Goal: Contribute content

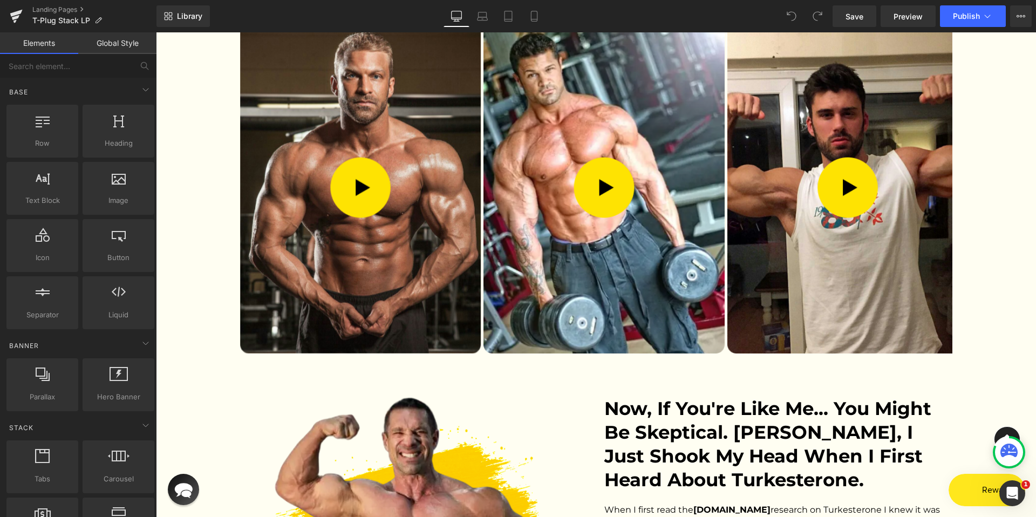
scroll to position [2165, 0]
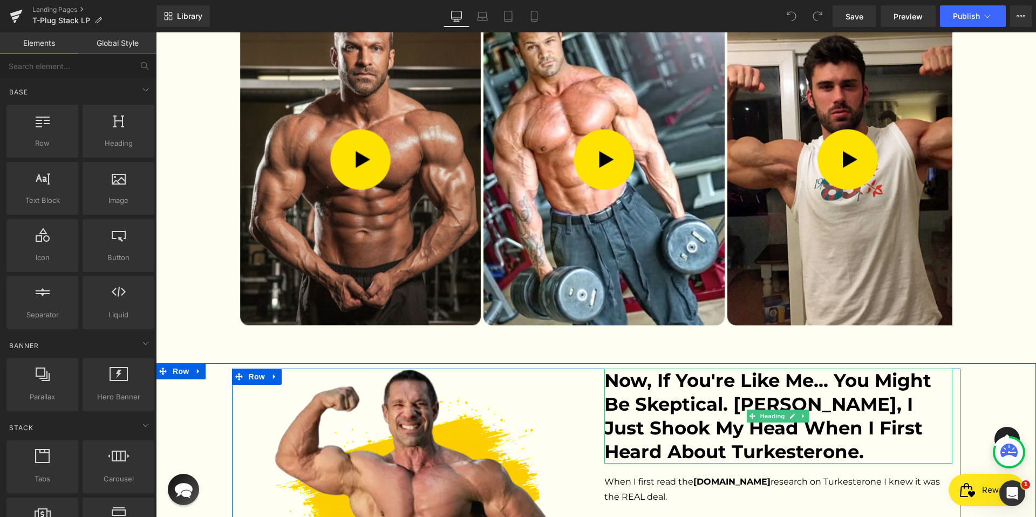
click at [669, 368] on h2 "Now, if you're like me... you might be skeptical. [PERSON_NAME], I just shook m…" at bounding box center [778, 415] width 348 height 95
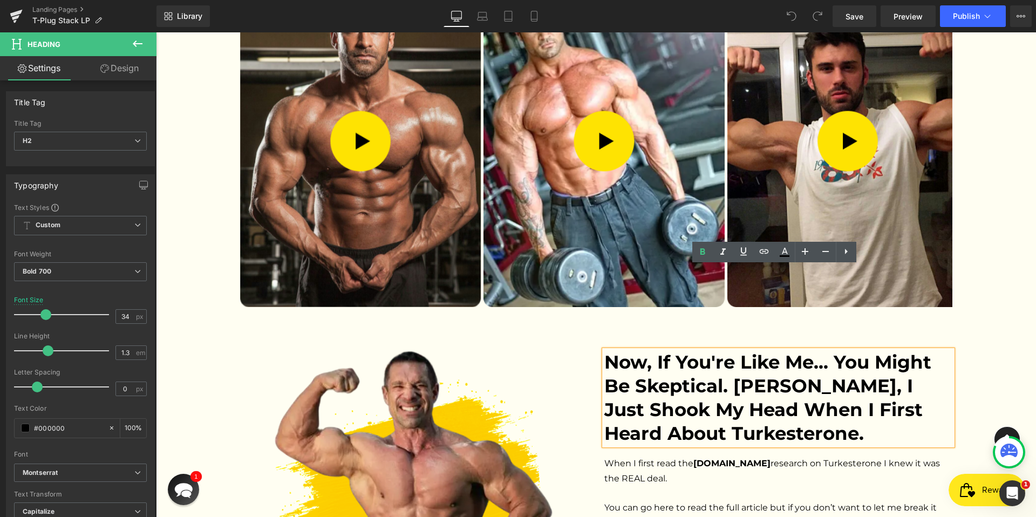
scroll to position [0, 0]
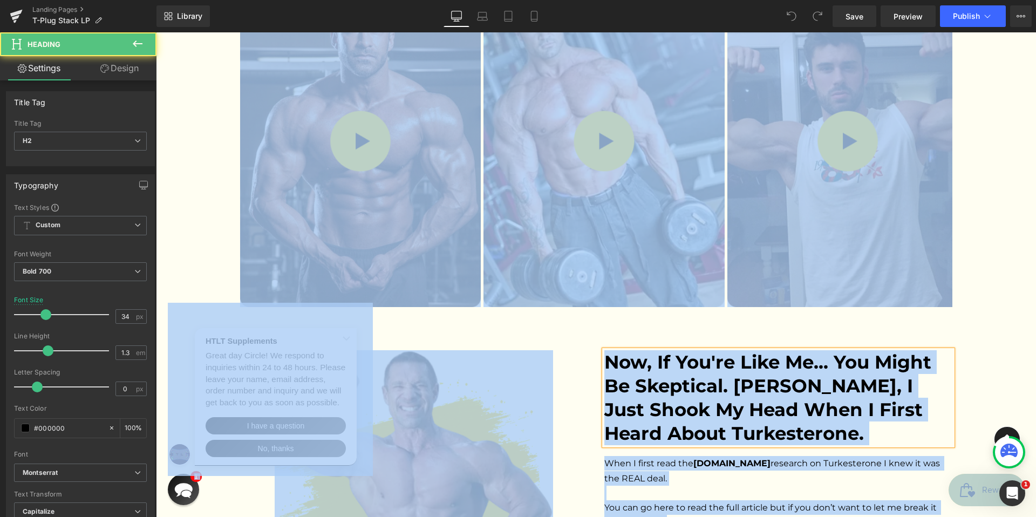
click at [743, 350] on h2 "Now, if you're like me... you might be skeptical. [PERSON_NAME], I just shook m…" at bounding box center [778, 397] width 348 height 95
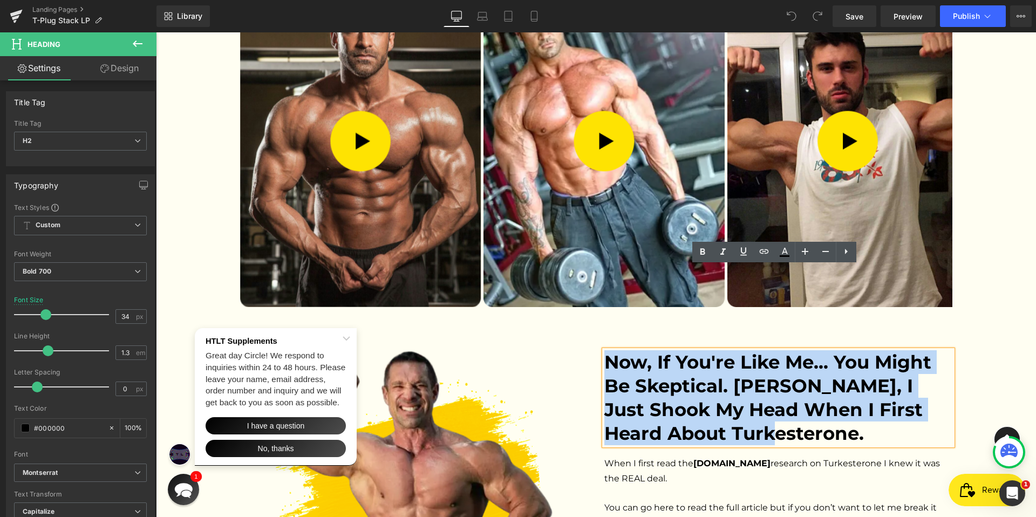
drag, startPoint x: 734, startPoint y: 352, endPoint x: 602, endPoint y: 284, distance: 148.9
click at [604, 350] on h2 "Now, if you're like me... you might be skeptical. [PERSON_NAME], I just shook m…" at bounding box center [778, 397] width 348 height 95
paste div
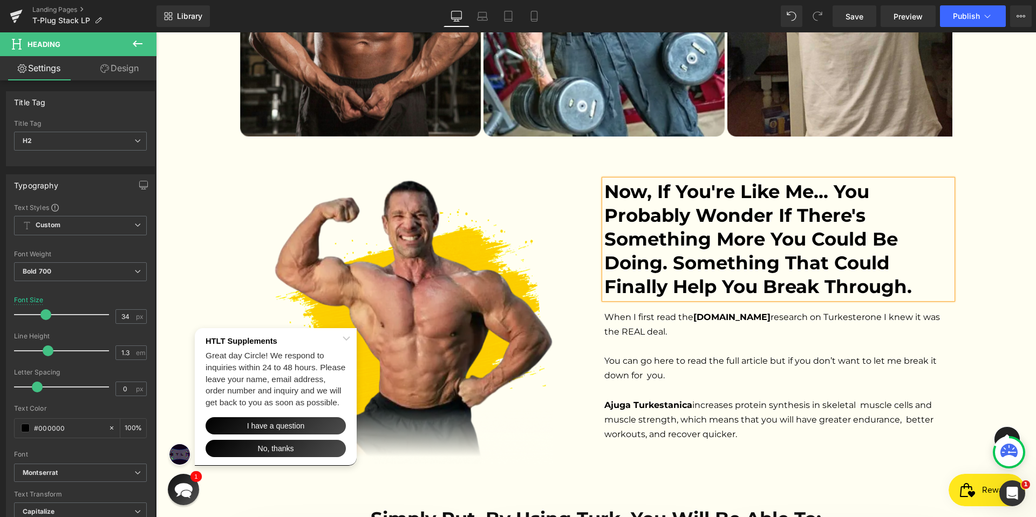
scroll to position [2395, 0]
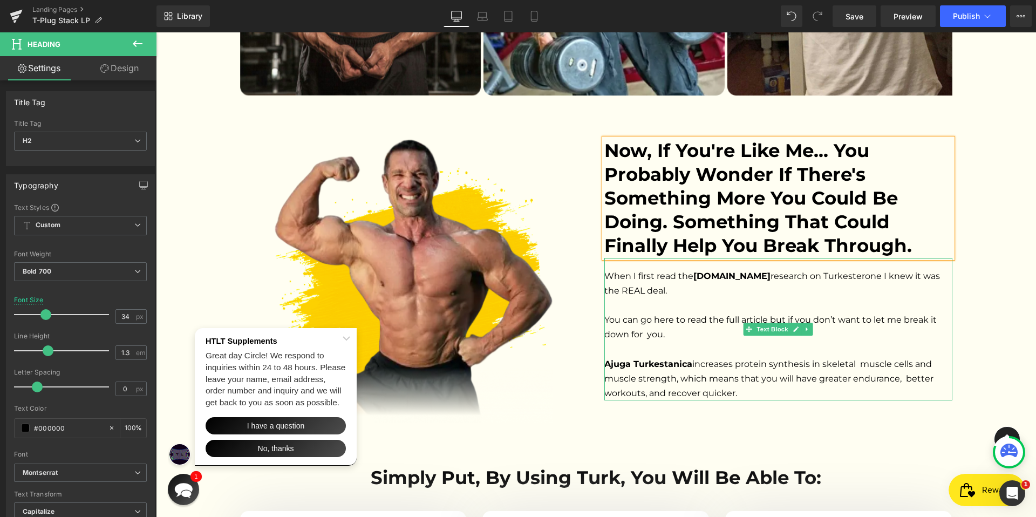
click at [645, 271] on span "When I first read the [DOMAIN_NAME] research on Turkesterone I knew it was the …" at bounding box center [773, 335] width 338 height 128
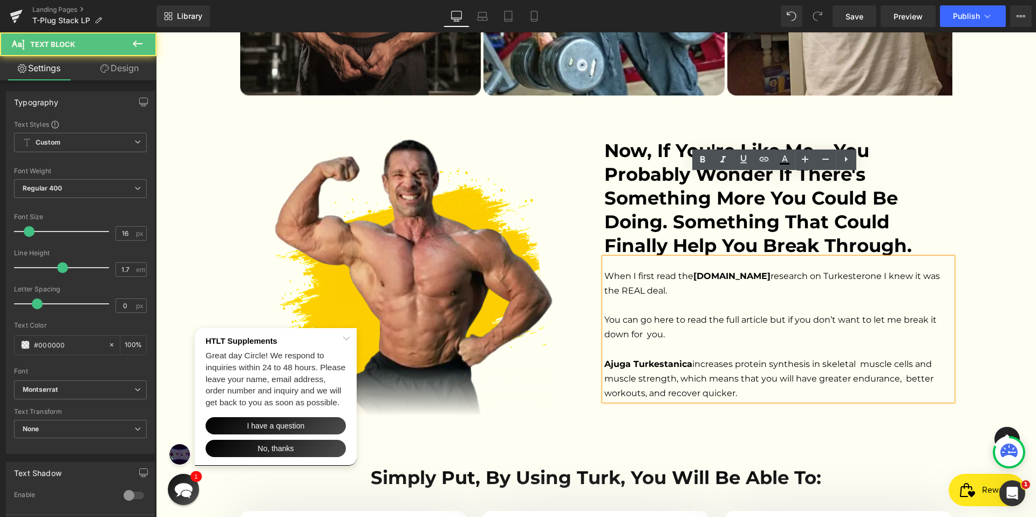
drag, startPoint x: 602, startPoint y: 189, endPoint x: 733, endPoint y: 308, distance: 176.8
click at [733, 308] on p "When I first read the [DOMAIN_NAME] research on Turkesterone I knew it was the …" at bounding box center [778, 335] width 348 height 132
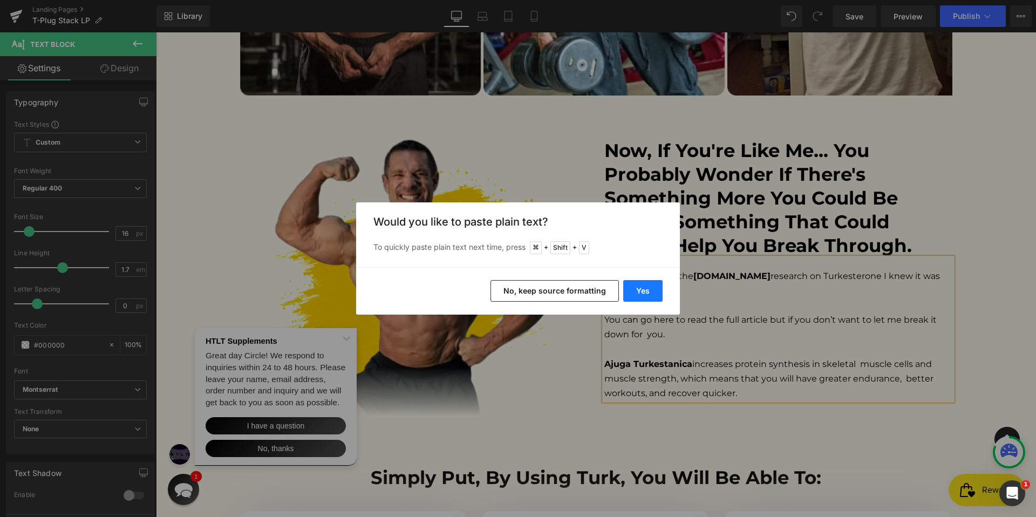
click at [651, 290] on button "Yes" at bounding box center [642, 291] width 39 height 22
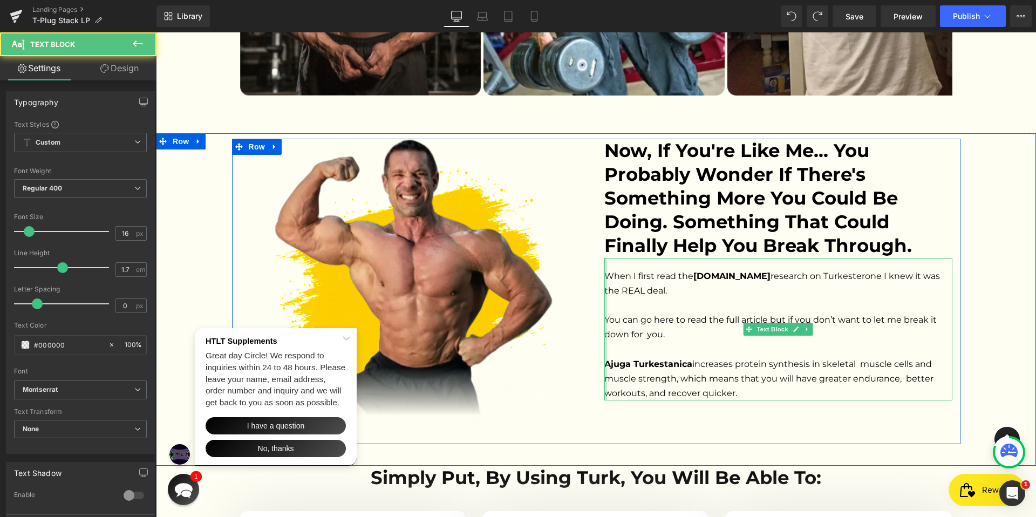
drag, startPoint x: 735, startPoint y: 306, endPoint x: 602, endPoint y: 194, distance: 174.2
click at [604, 258] on div "When I first read the [DOMAIN_NAME] research on Turkesterone I knew it was the …" at bounding box center [778, 329] width 348 height 143
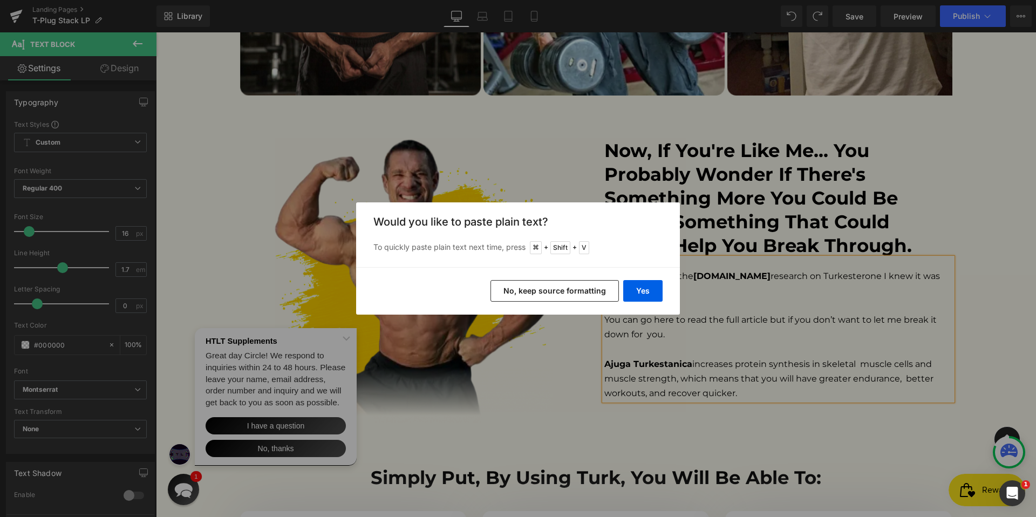
click at [574, 290] on button "No, keep source formatting" at bounding box center [554, 291] width 128 height 22
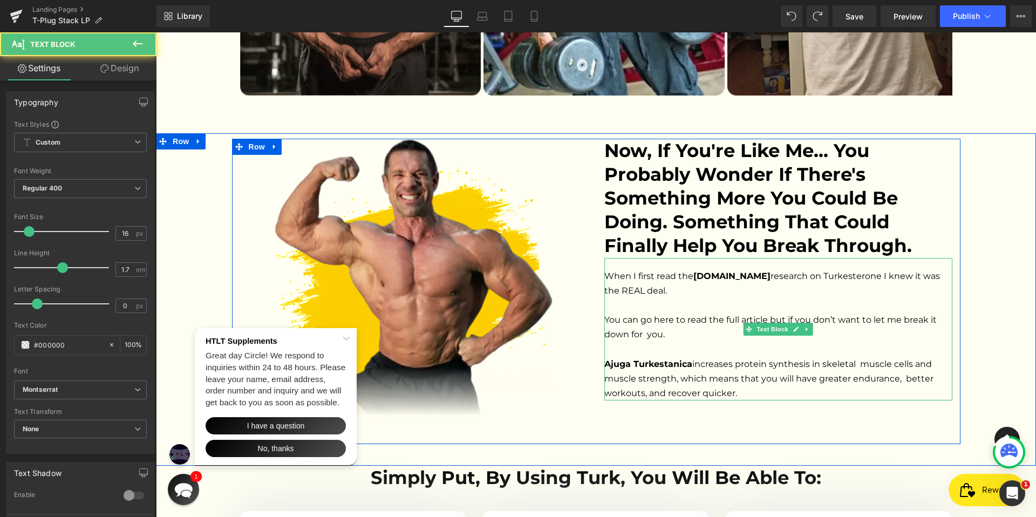
click at [644, 271] on span "When I first read the [DOMAIN_NAME] research on Turkesterone I knew it was the …" at bounding box center [773, 335] width 338 height 128
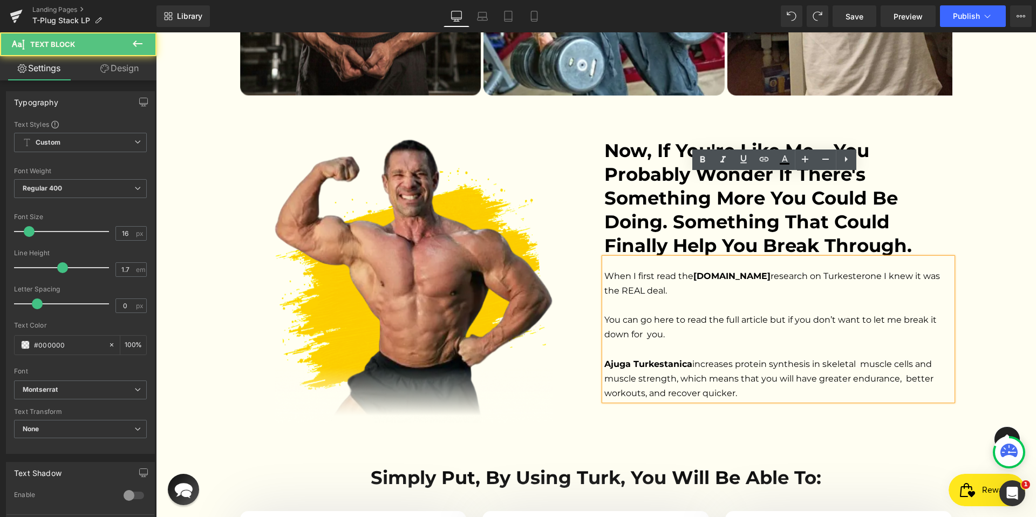
drag, startPoint x: 600, startPoint y: 193, endPoint x: 742, endPoint y: 306, distance: 181.9
click at [742, 306] on p "When I first read the [DOMAIN_NAME] research on Turkesterone I knew it was the …" at bounding box center [778, 335] width 348 height 132
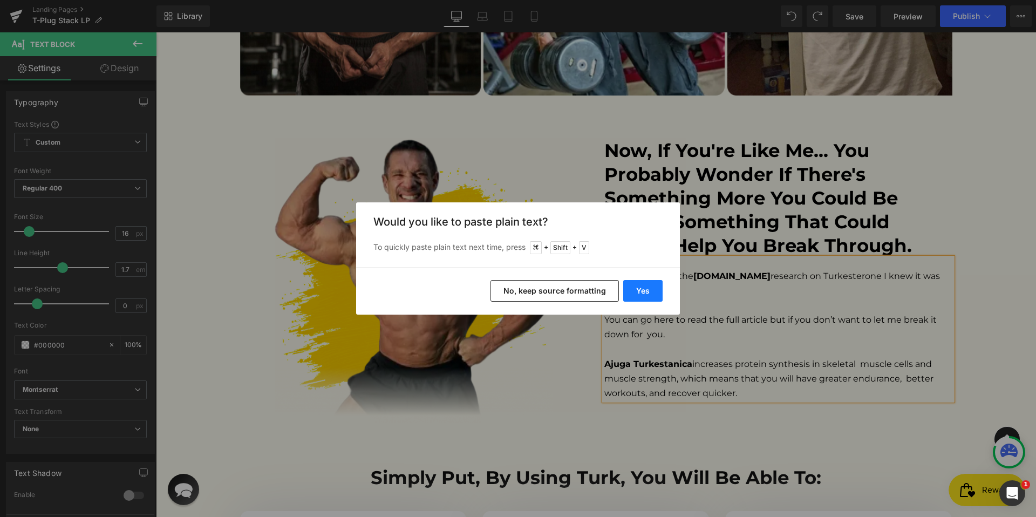
click at [656, 286] on button "Yes" at bounding box center [642, 291] width 39 height 22
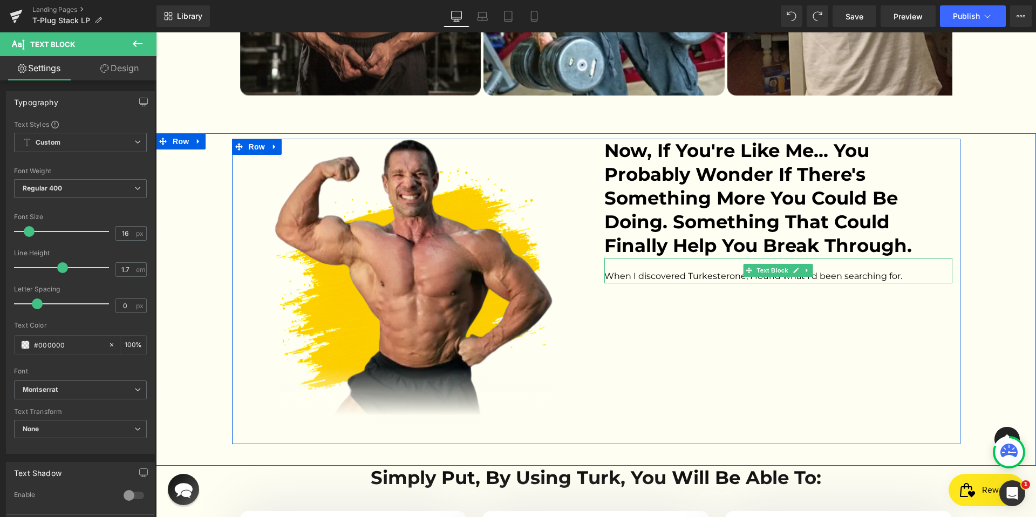
click at [733, 271] on span "When I discovered Turkesterone, I found what I'd been searching for." at bounding box center [753, 276] width 298 height 10
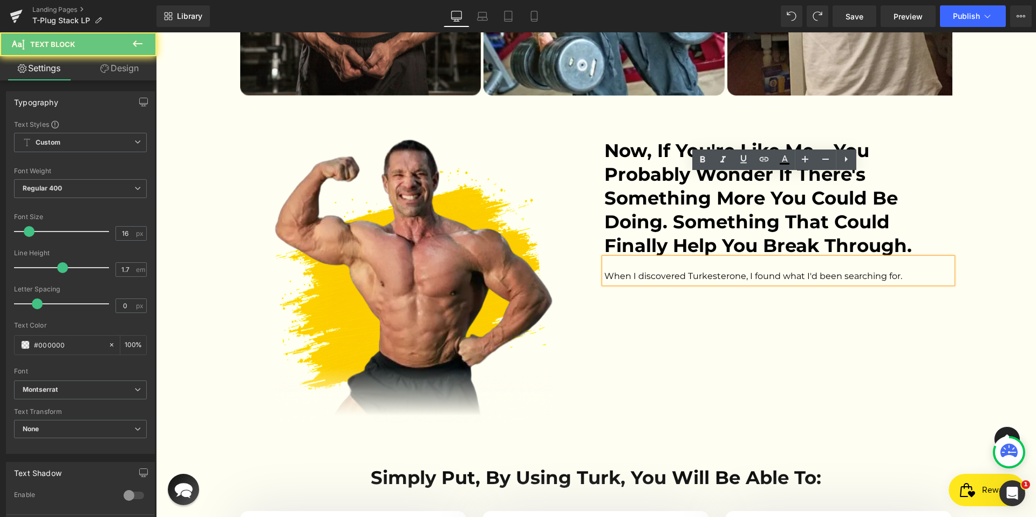
click at [908, 269] on p "When I discovered Turkesterone, I found what I'd been searching for." at bounding box center [778, 276] width 348 height 15
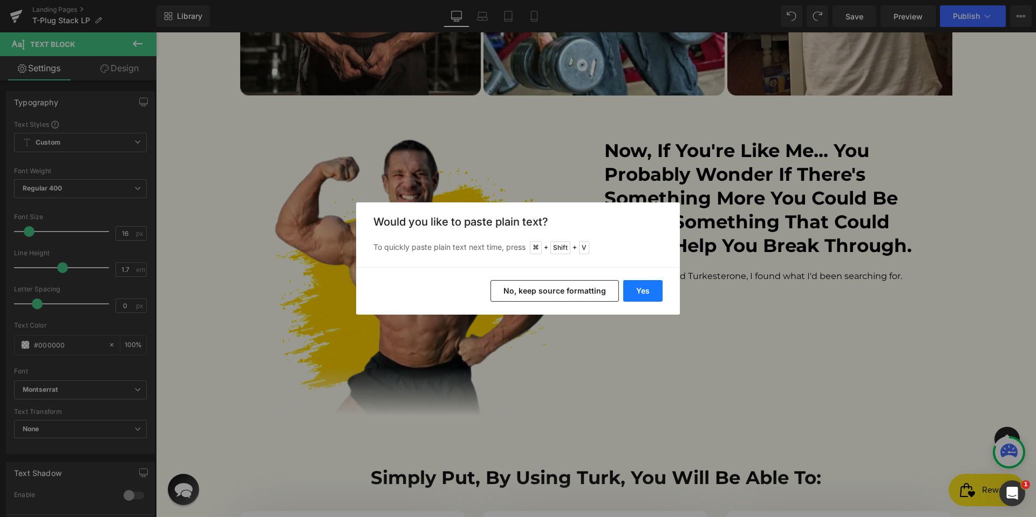
drag, startPoint x: 636, startPoint y: 288, endPoint x: 587, endPoint y: 225, distance: 79.6
click at [636, 288] on button "Yes" at bounding box center [642, 291] width 39 height 22
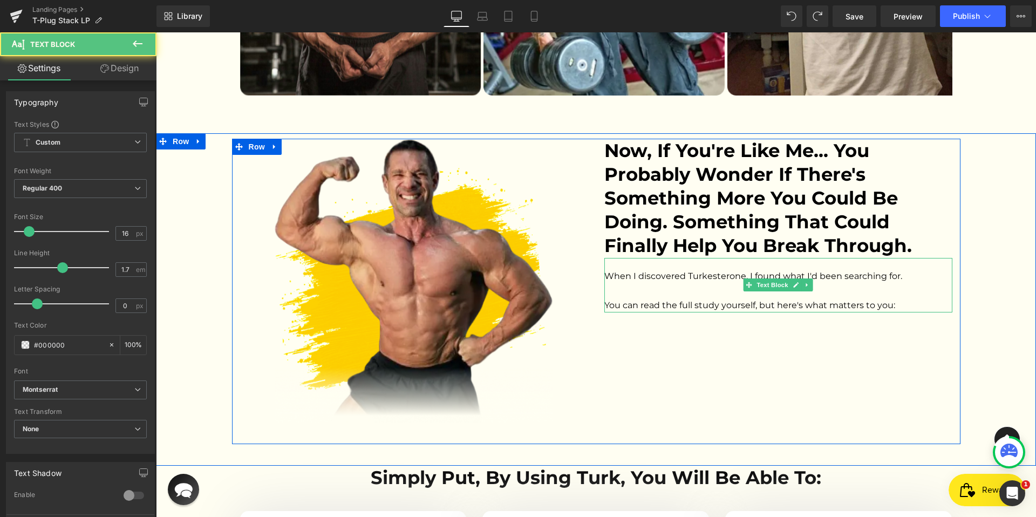
click at [897, 298] on p "You can read the full study yourself, but here's what matters to you:" at bounding box center [778, 305] width 348 height 15
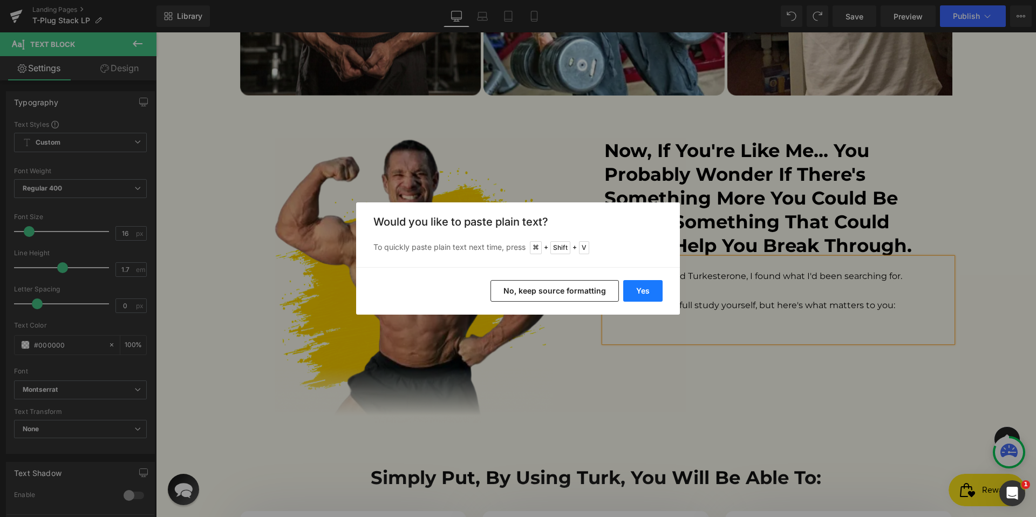
click at [642, 293] on button "Yes" at bounding box center [642, 291] width 39 height 22
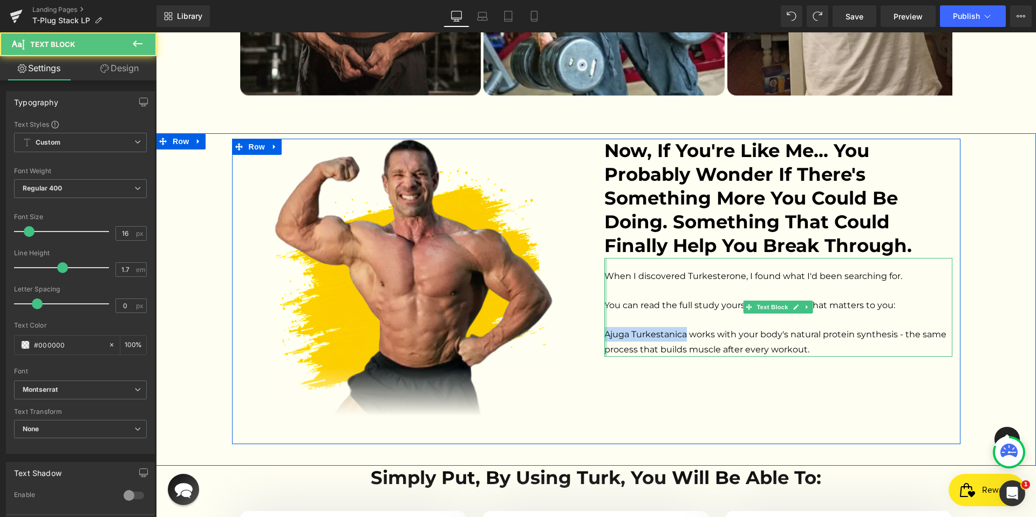
drag, startPoint x: 682, startPoint y: 252, endPoint x: 601, endPoint y: 250, distance: 81.5
click at [604, 258] on div "When I discovered Turkesterone, I found what I'd been searching for. You can re…" at bounding box center [778, 307] width 348 height 99
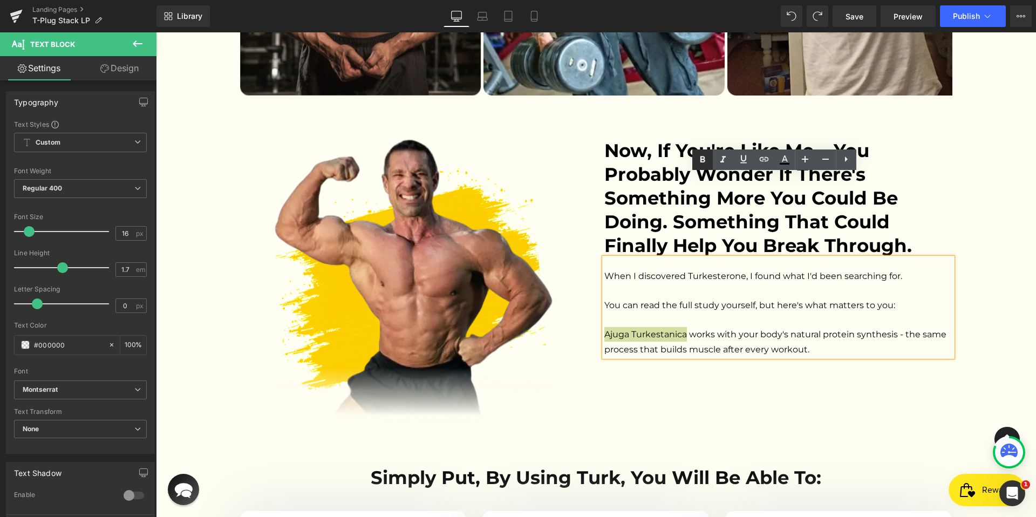
drag, startPoint x: 704, startPoint y: 160, endPoint x: 584, endPoint y: 211, distance: 130.3
click at [704, 160] on icon at bounding box center [702, 159] width 5 height 6
click at [804, 327] on p "Ajuga Turkestanica works with your body's natural protein synthesis - the same …" at bounding box center [778, 341] width 348 height 29
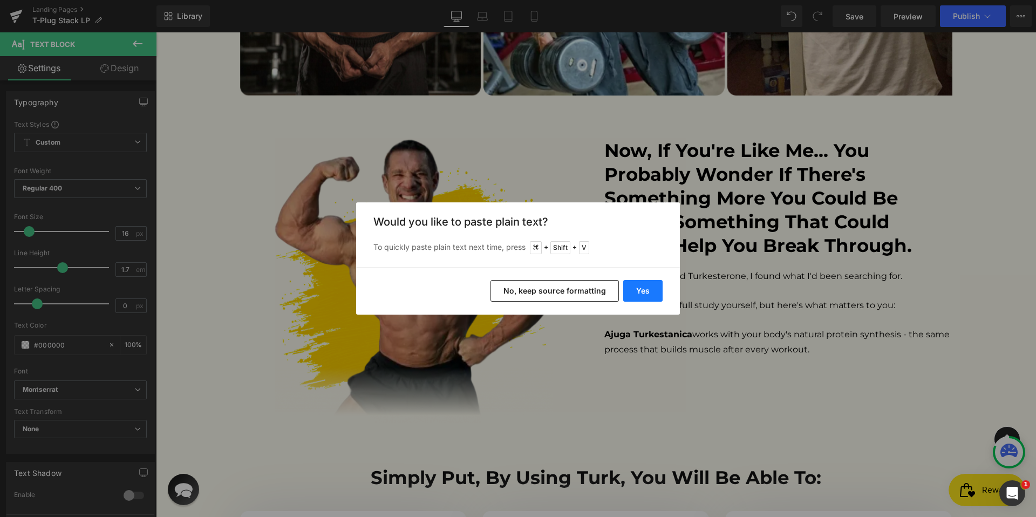
drag, startPoint x: 635, startPoint y: 292, endPoint x: 514, endPoint y: 269, distance: 123.6
click at [635, 292] on button "Yes" at bounding box center [642, 291] width 39 height 22
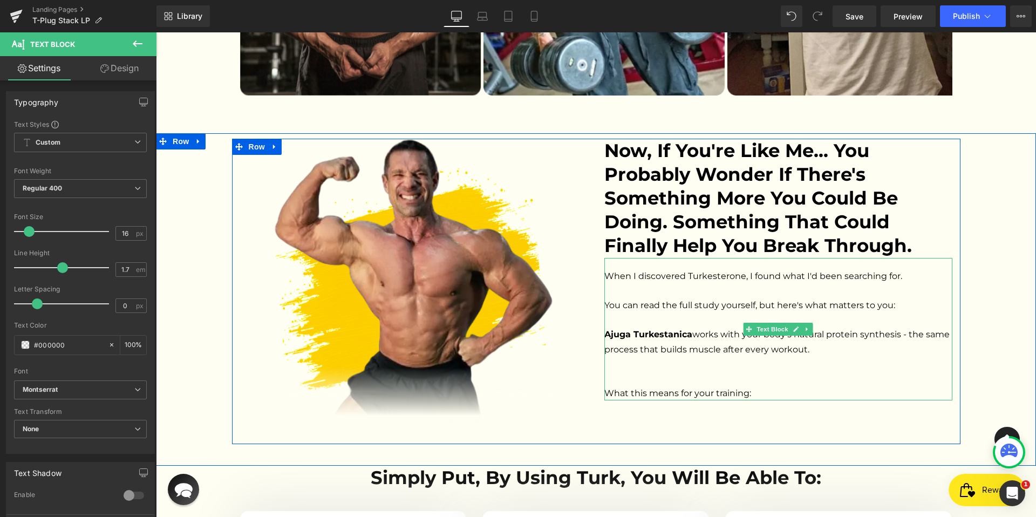
click at [662, 327] on p "Ajuga Turkestanica works with your body's natural protein synthesis - the same …" at bounding box center [778, 356] width 348 height 59
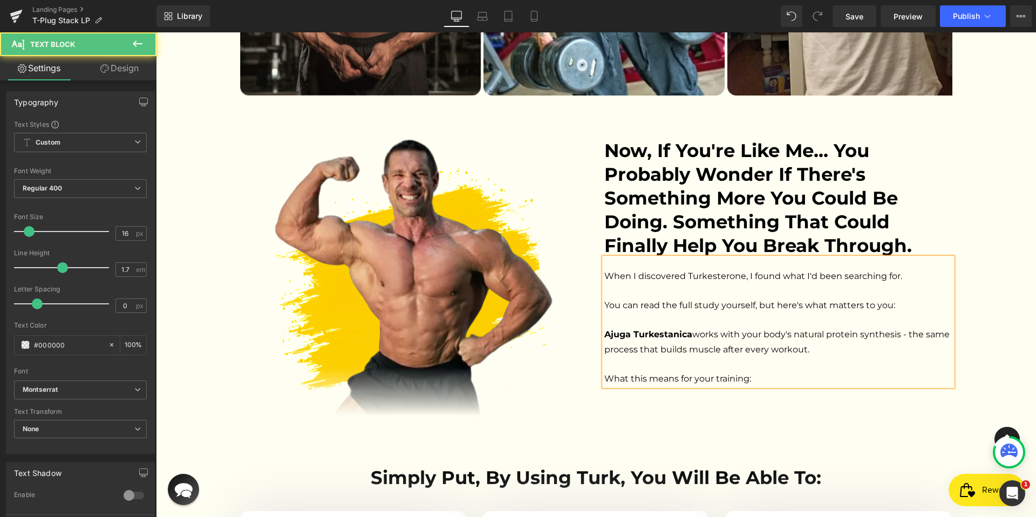
click at [761, 371] on p "What this means for your training:" at bounding box center [778, 378] width 348 height 15
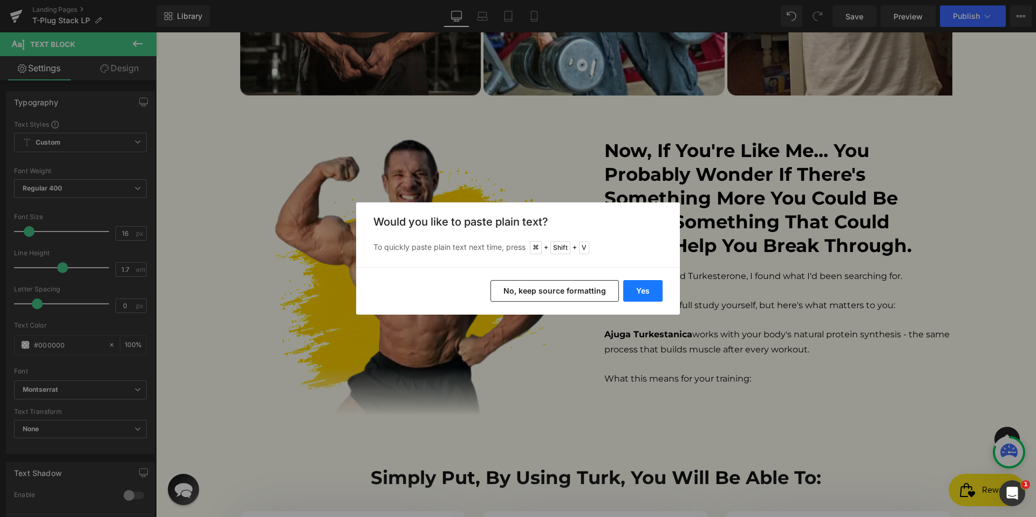
click at [653, 290] on button "Yes" at bounding box center [642, 291] width 39 height 22
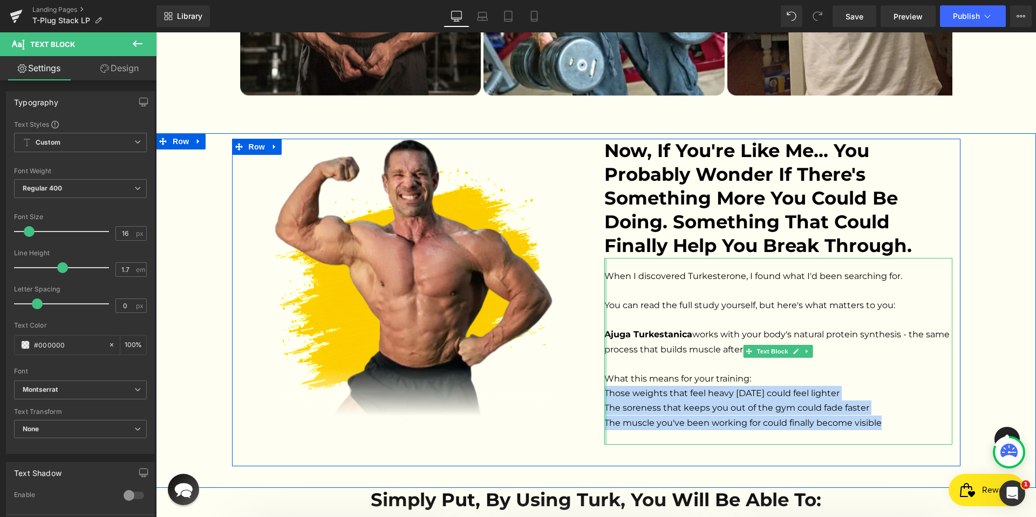
drag, startPoint x: 877, startPoint y: 340, endPoint x: 601, endPoint y: 309, distance: 276.9
click at [604, 309] on div "When I discovered Turkesterone, I found what I'd been searching for. You can re…" at bounding box center [778, 351] width 348 height 187
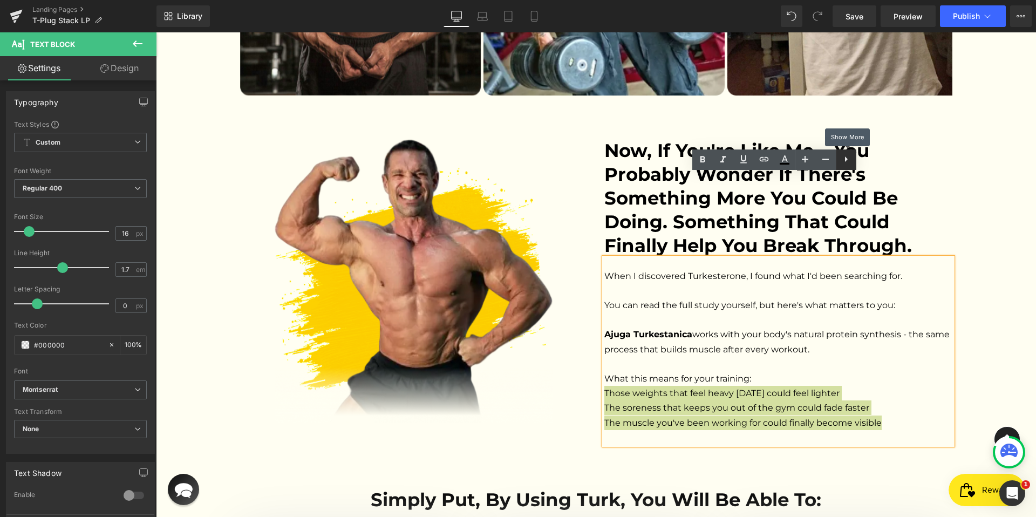
click at [843, 156] on icon at bounding box center [845, 159] width 13 height 13
click at [848, 161] on icon at bounding box center [845, 159] width 13 height 13
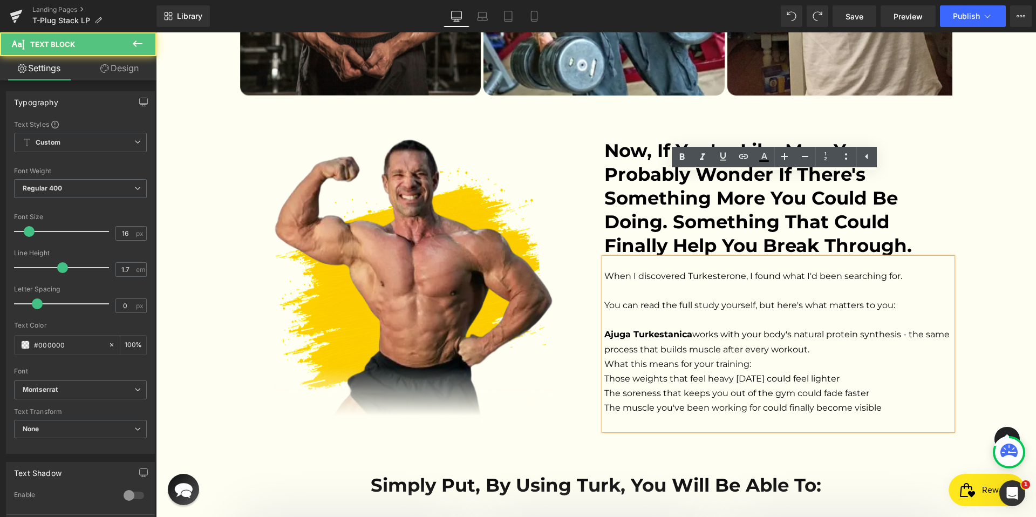
click at [604, 359] on span "What this means for your training: Those weights that feel heavy [DATE] could f…" at bounding box center [721, 371] width 235 height 25
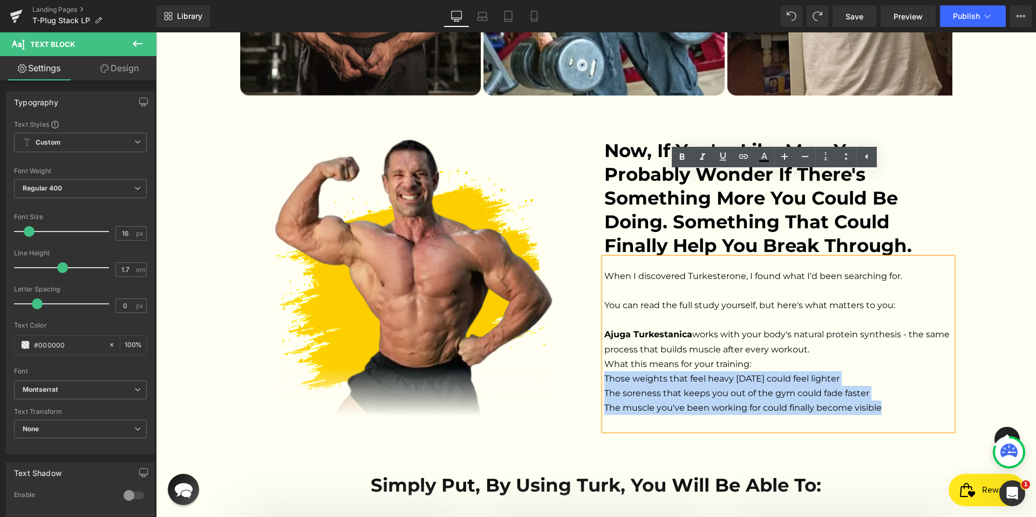
drag, startPoint x: 601, startPoint y: 310, endPoint x: 874, endPoint y: 340, distance: 275.1
click at [874, 340] on div "When I discovered Turkesterone, I found what I'd been searching for. You can re…" at bounding box center [778, 344] width 348 height 172
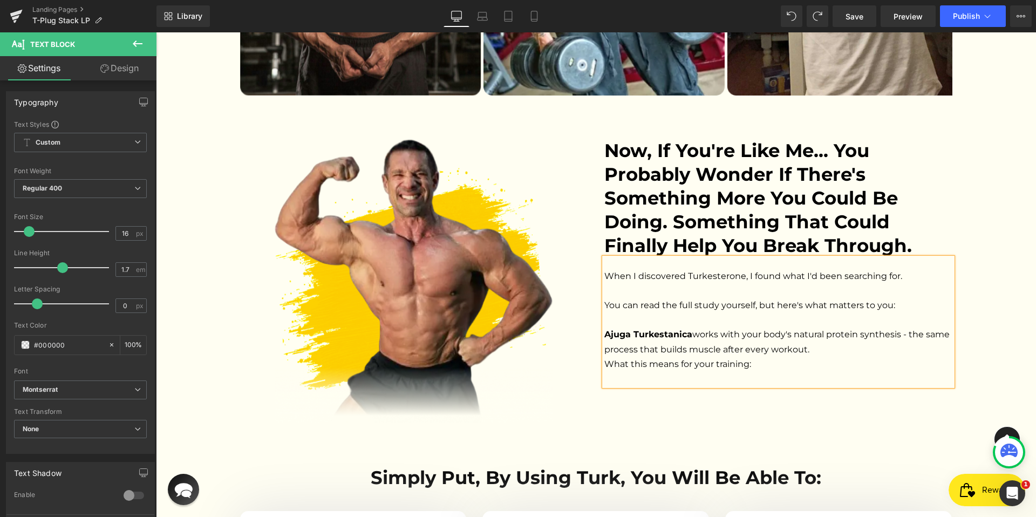
click at [644, 357] on p "What this means for your training:" at bounding box center [778, 364] width 348 height 15
click at [841, 161] on icon at bounding box center [845, 156] width 13 height 13
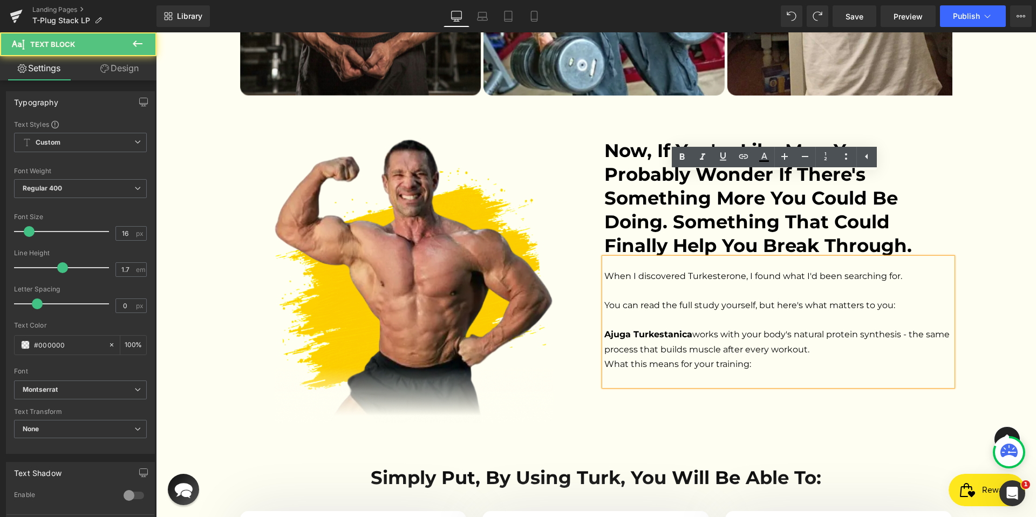
click at [636, 357] on p "What this means for your training:" at bounding box center [778, 364] width 348 height 15
click at [825, 160] on icon at bounding box center [825, 156] width 13 height 13
click at [625, 357] on p "What this means for your training:" at bounding box center [778, 364] width 348 height 15
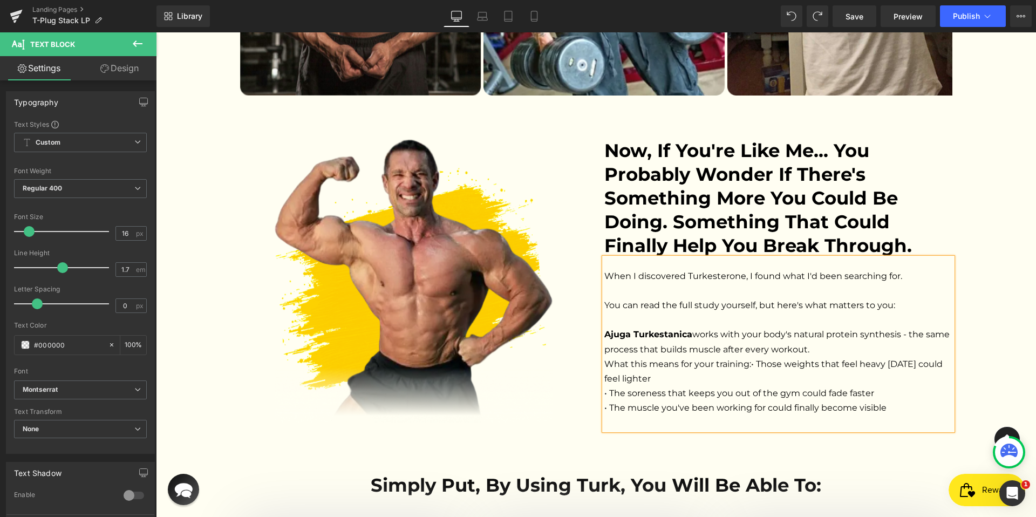
click at [907, 400] on p "• The muscle you've been working for could finally become visible" at bounding box center [778, 407] width 348 height 15
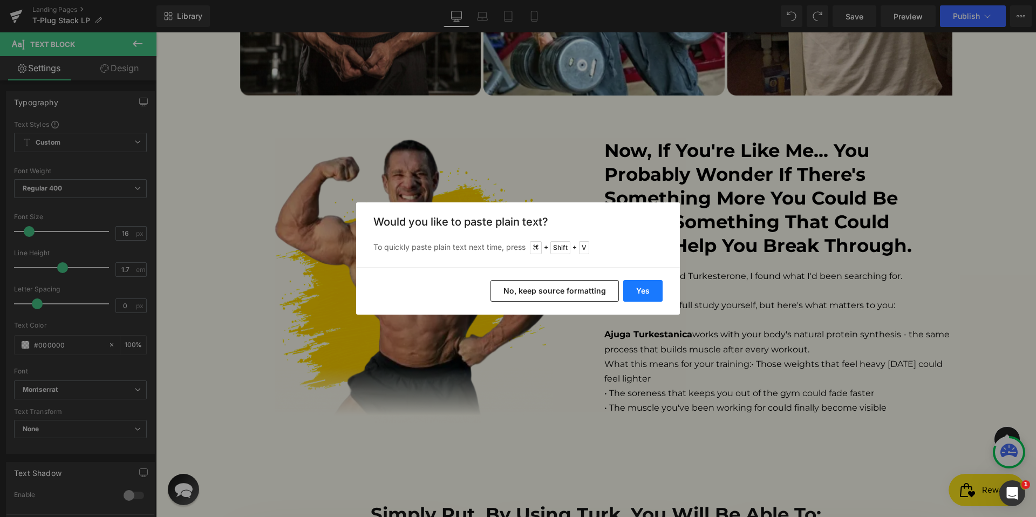
drag, startPoint x: 650, startPoint y: 298, endPoint x: 487, endPoint y: 288, distance: 163.8
click at [650, 298] on button "Yes" at bounding box center [642, 291] width 39 height 22
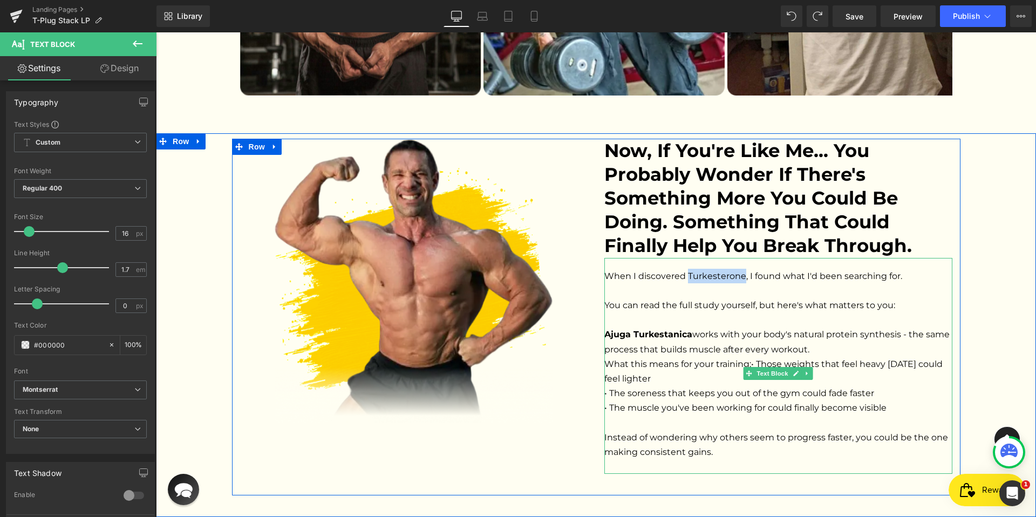
drag, startPoint x: 682, startPoint y: 193, endPoint x: 737, endPoint y: 195, distance: 54.5
click at [737, 271] on span "When I discovered Turkesterone, I found what I'd been searching for." at bounding box center [753, 276] width 298 height 10
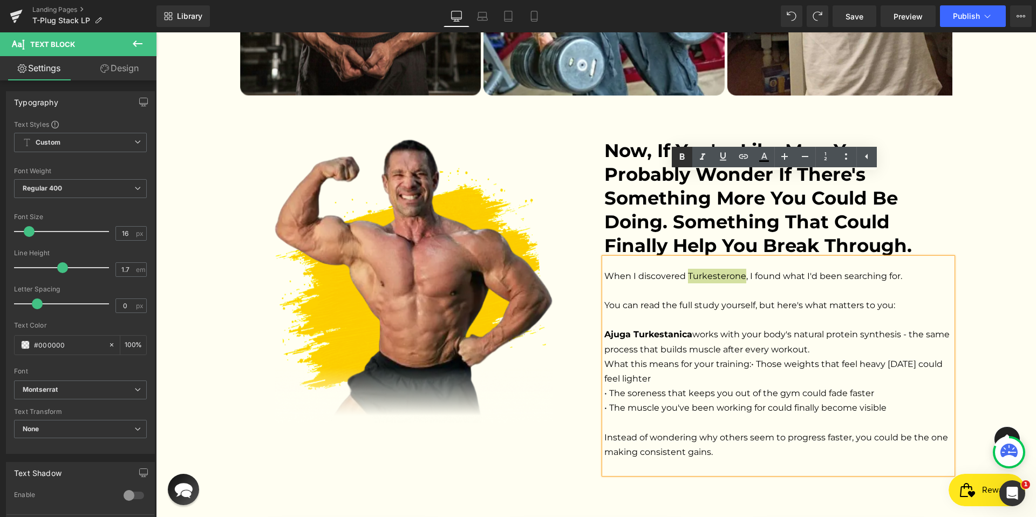
click at [685, 159] on icon at bounding box center [681, 156] width 13 height 13
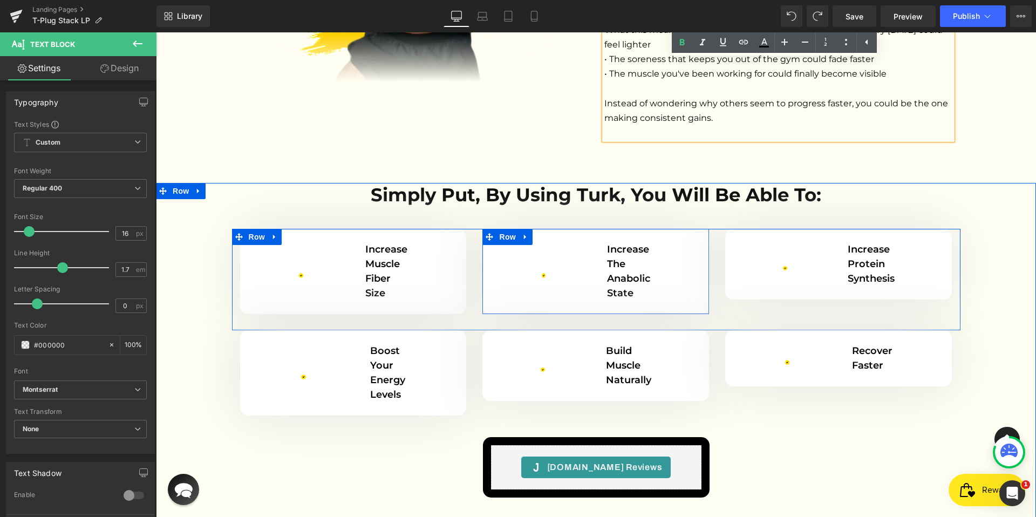
scroll to position [2951, 0]
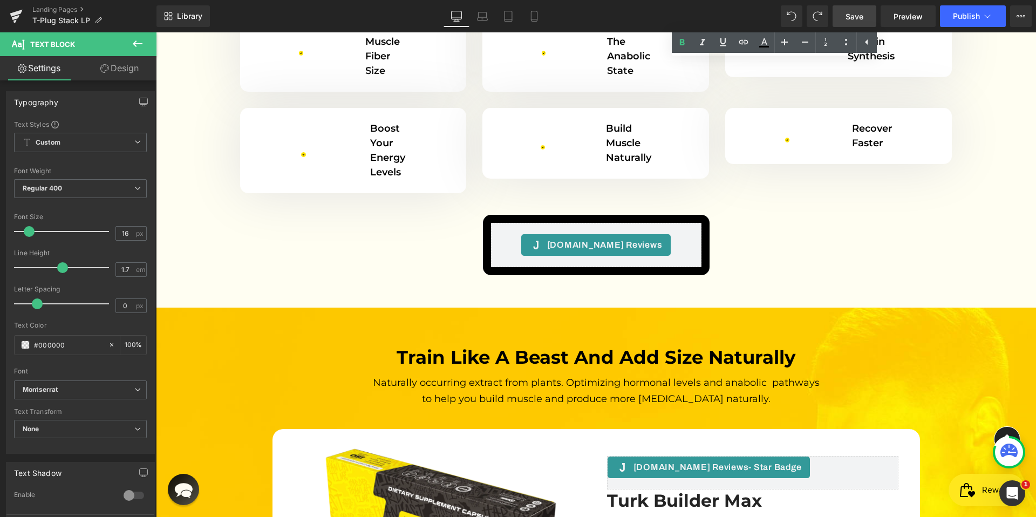
click at [863, 18] on span "Save" at bounding box center [854, 16] width 18 height 11
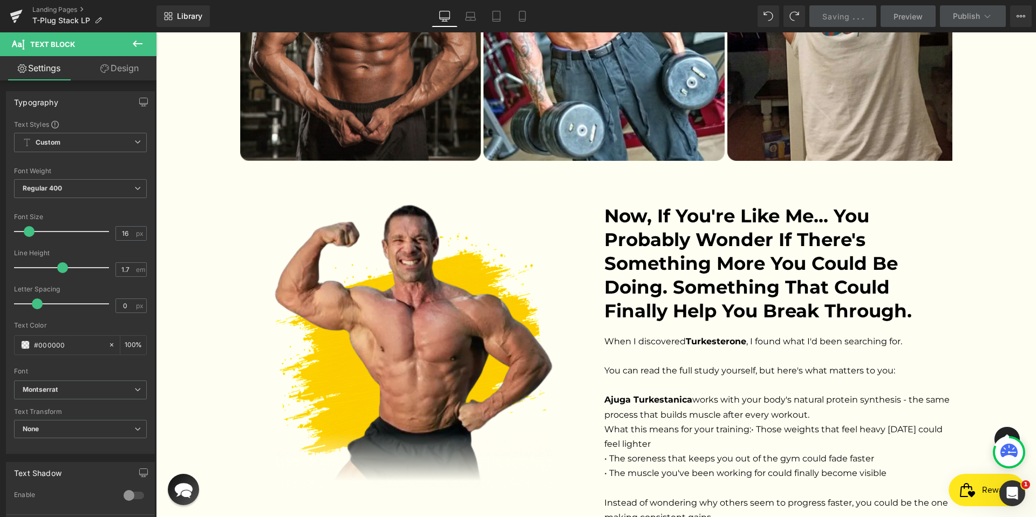
scroll to position [2310, 0]
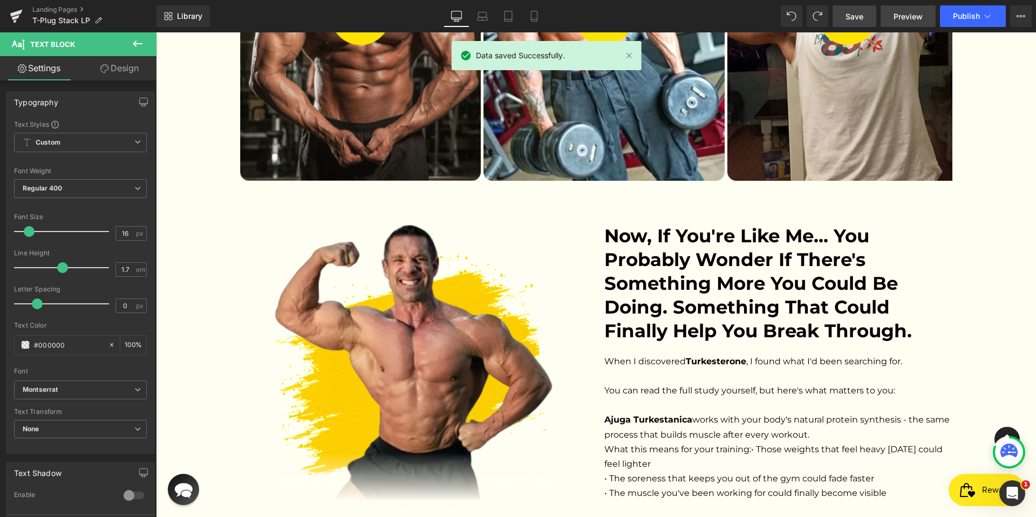
click at [901, 13] on span "Preview" at bounding box center [907, 16] width 29 height 11
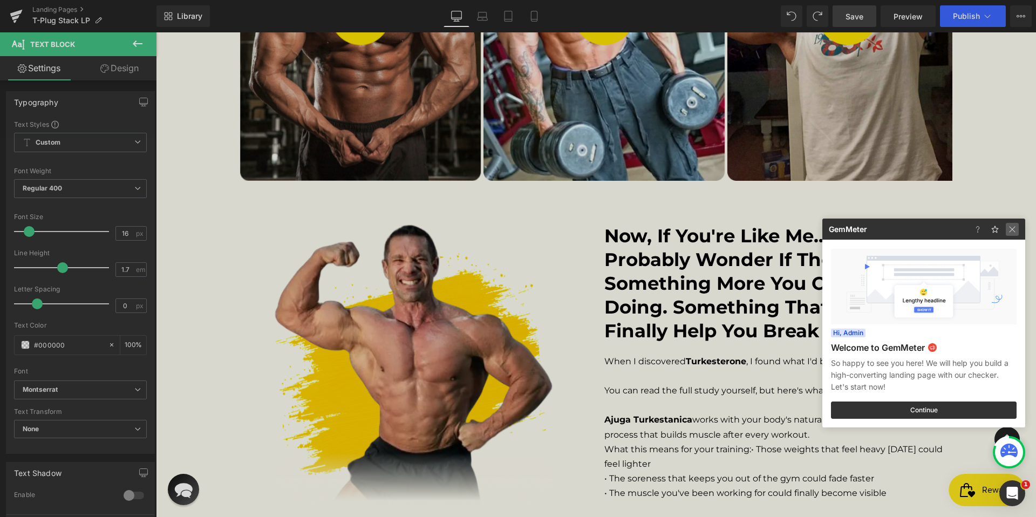
drag, startPoint x: 1012, startPoint y: 227, endPoint x: 856, endPoint y: 194, distance: 159.7
click at [1012, 227] on img at bounding box center [1011, 229] width 13 height 13
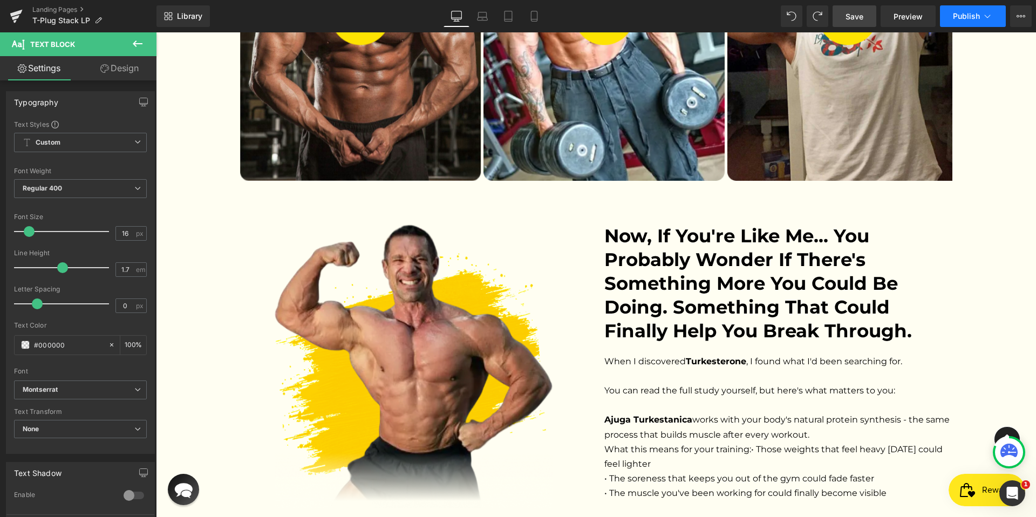
click at [989, 16] on icon at bounding box center [987, 16] width 6 height 3
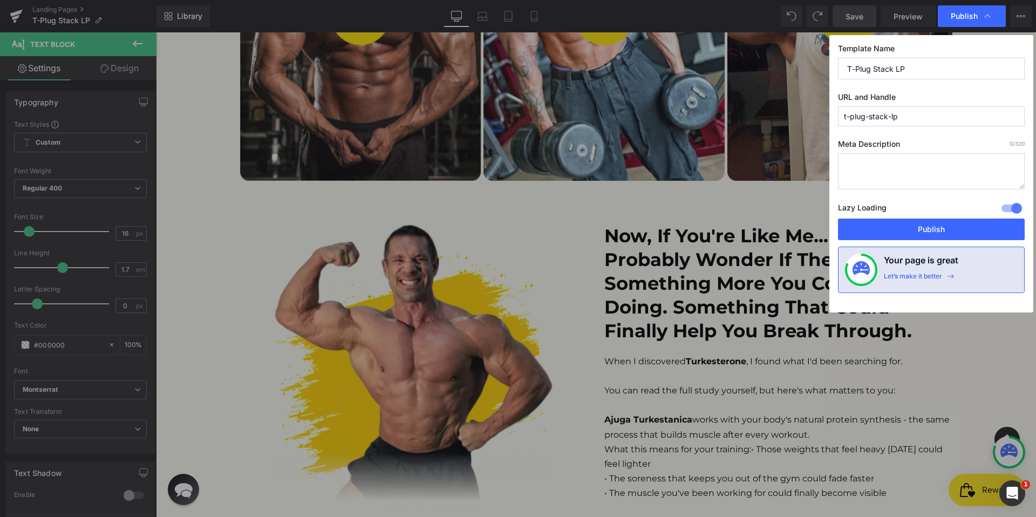
click at [989, 16] on icon at bounding box center [987, 16] width 6 height 3
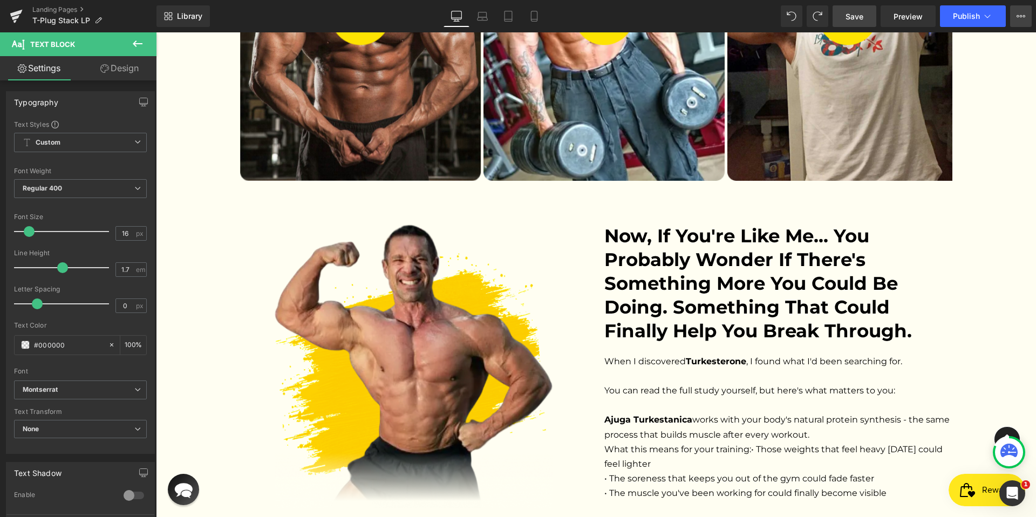
click at [1014, 14] on button "View Live Page View with current Template Save Template to Library Schedule Pub…" at bounding box center [1021, 16] width 22 height 22
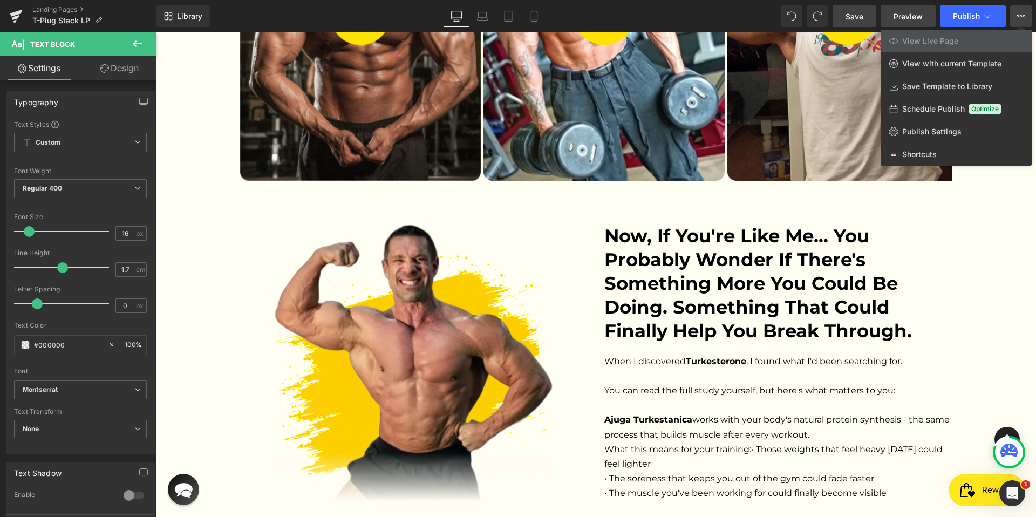
click at [906, 15] on span "Preview" at bounding box center [907, 16] width 29 height 11
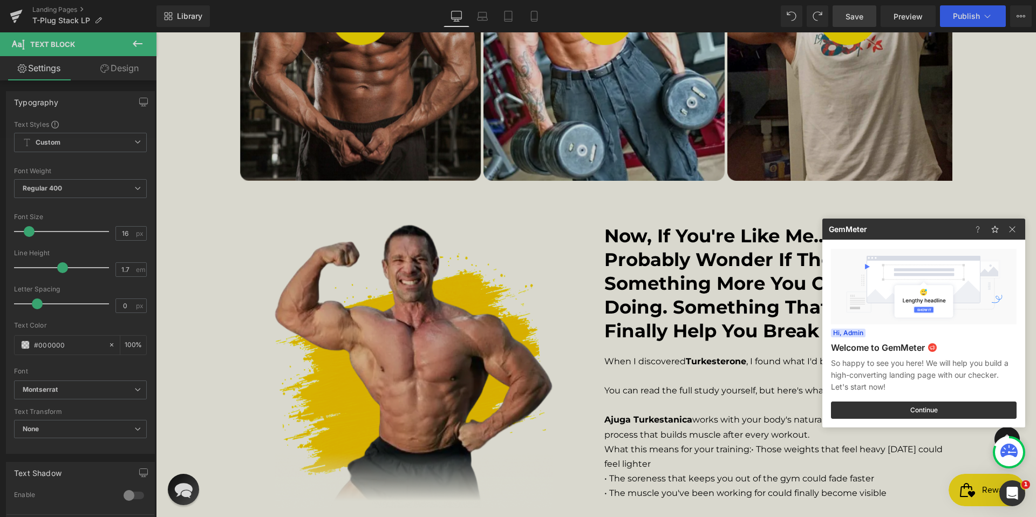
click at [840, 15] on div at bounding box center [518, 258] width 1036 height 517
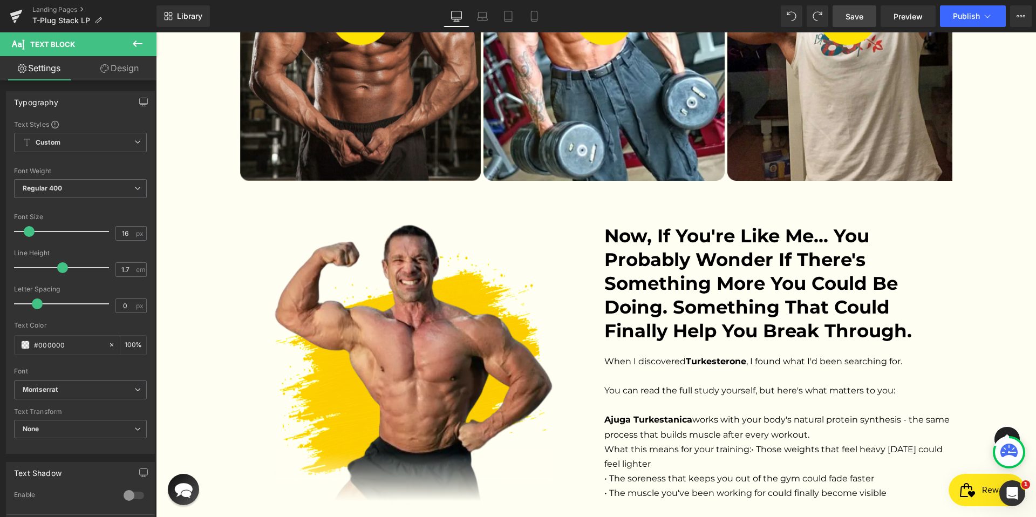
click at [852, 18] on span "Save" at bounding box center [854, 16] width 18 height 11
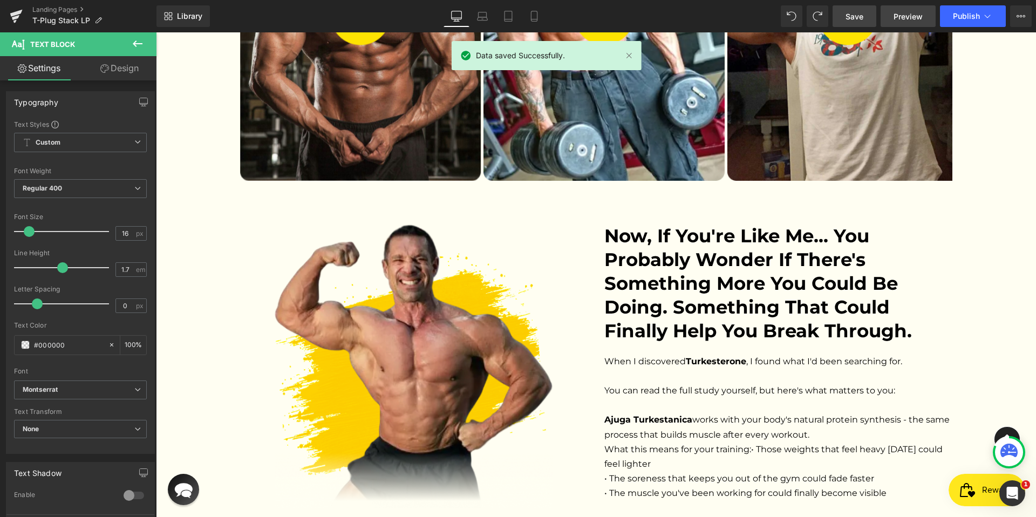
click at [912, 23] on link "Preview" at bounding box center [907, 16] width 55 height 22
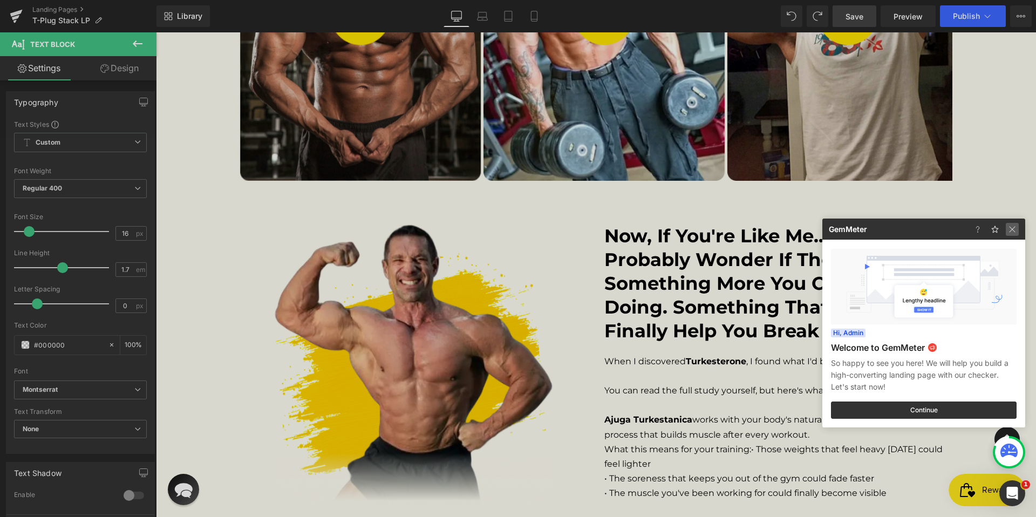
drag, startPoint x: 1008, startPoint y: 231, endPoint x: 816, endPoint y: 223, distance: 192.2
click at [1008, 231] on img at bounding box center [1011, 229] width 13 height 13
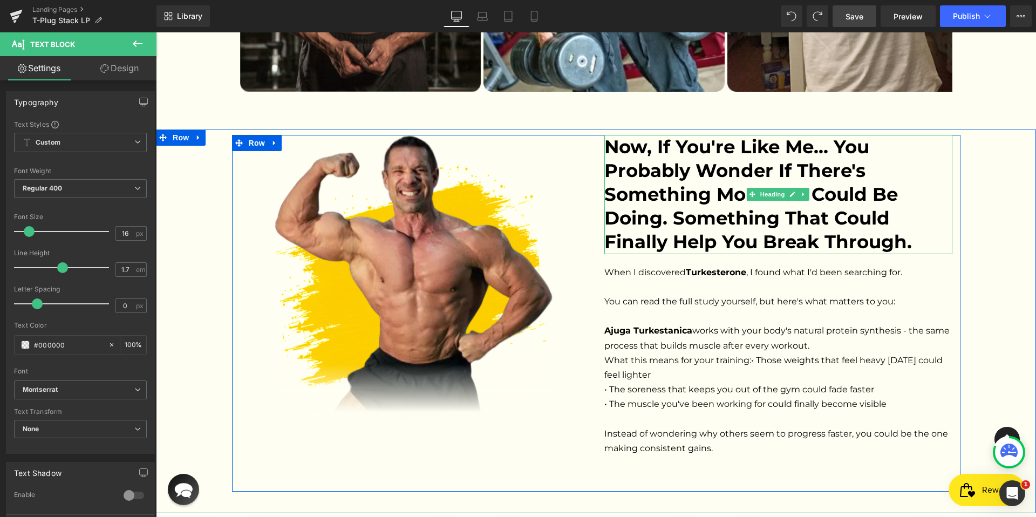
scroll to position [2409, 0]
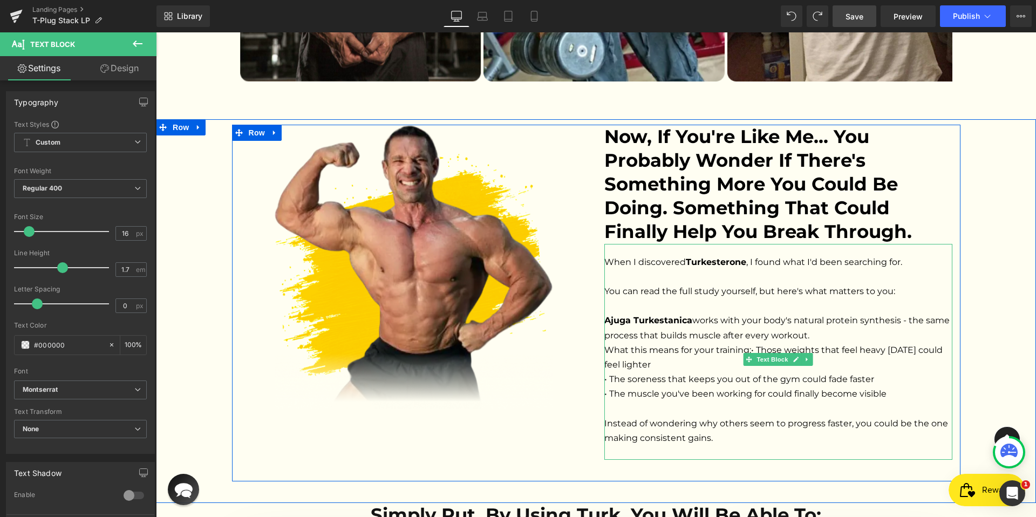
click at [757, 386] on p "• The muscle you've been working for could finally become visible Instead of wo…" at bounding box center [778, 415] width 348 height 59
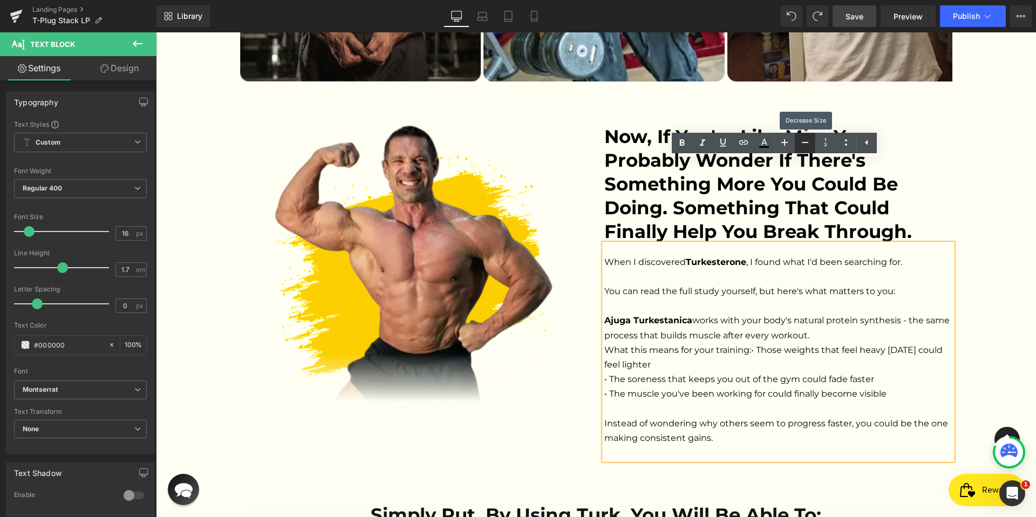
click at [804, 148] on icon at bounding box center [804, 142] width 13 height 13
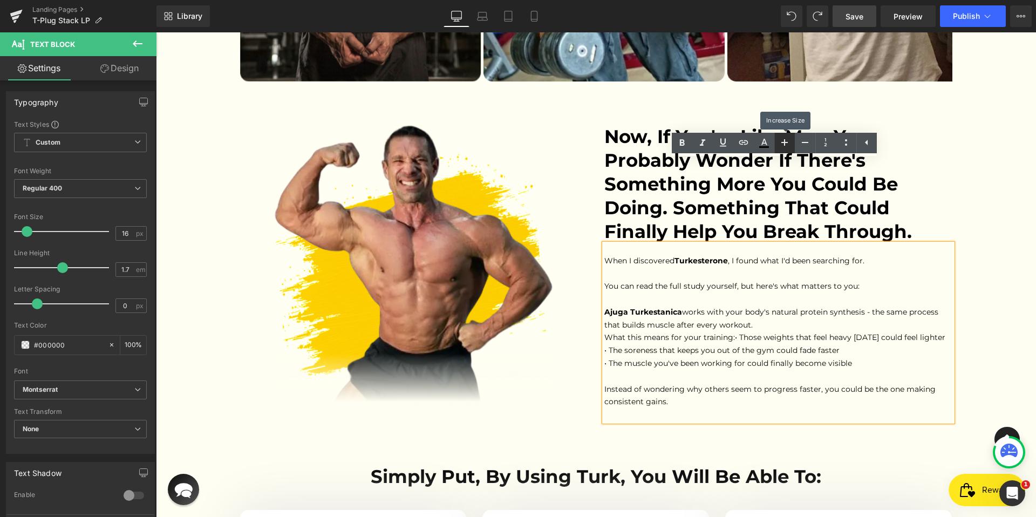
click at [784, 147] on icon at bounding box center [784, 142] width 13 height 13
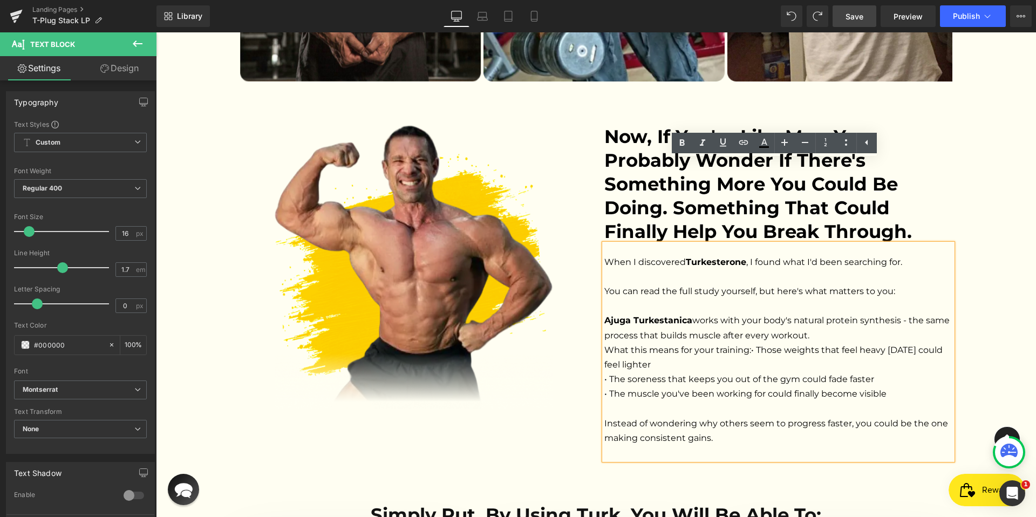
click at [848, 18] on span "Save" at bounding box center [854, 16] width 18 height 11
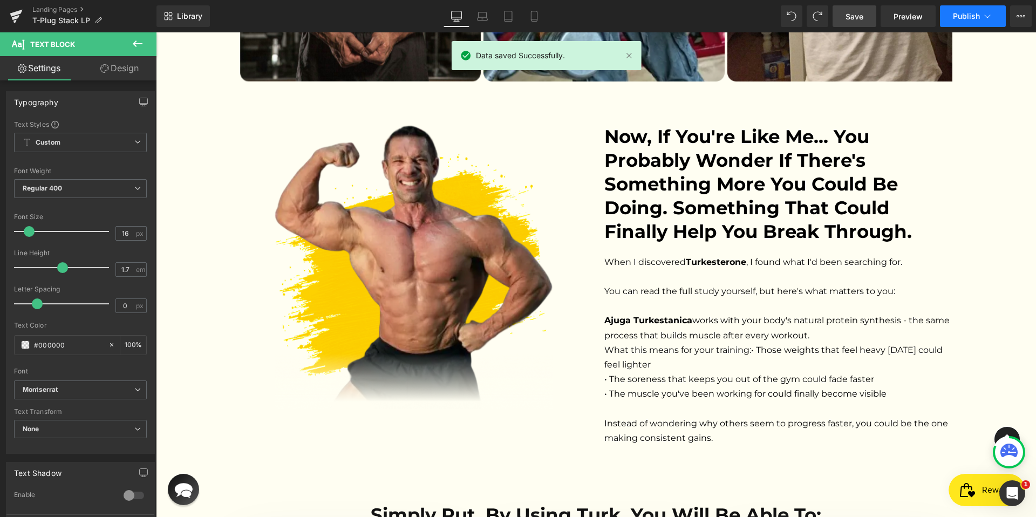
click at [987, 12] on icon at bounding box center [987, 16] width 11 height 11
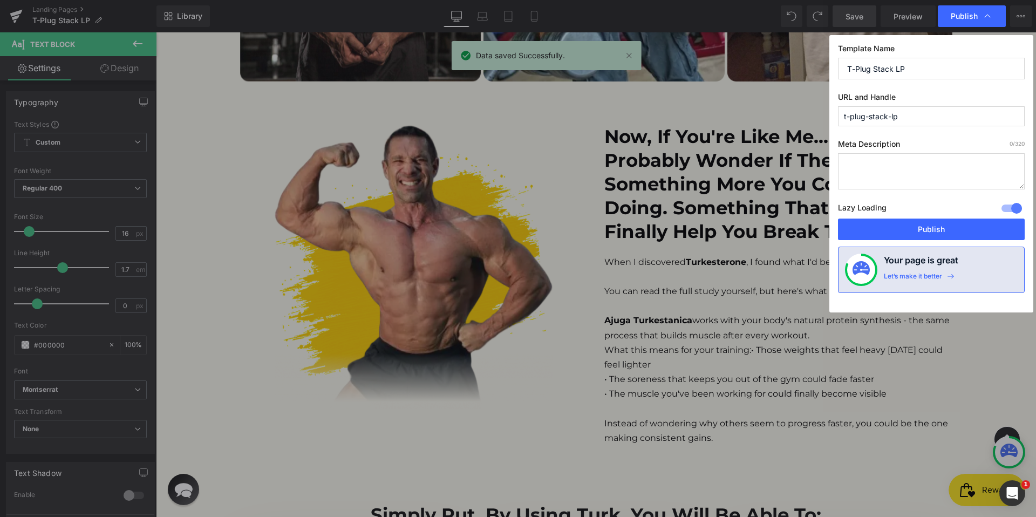
click at [987, 12] on icon at bounding box center [987, 16] width 11 height 11
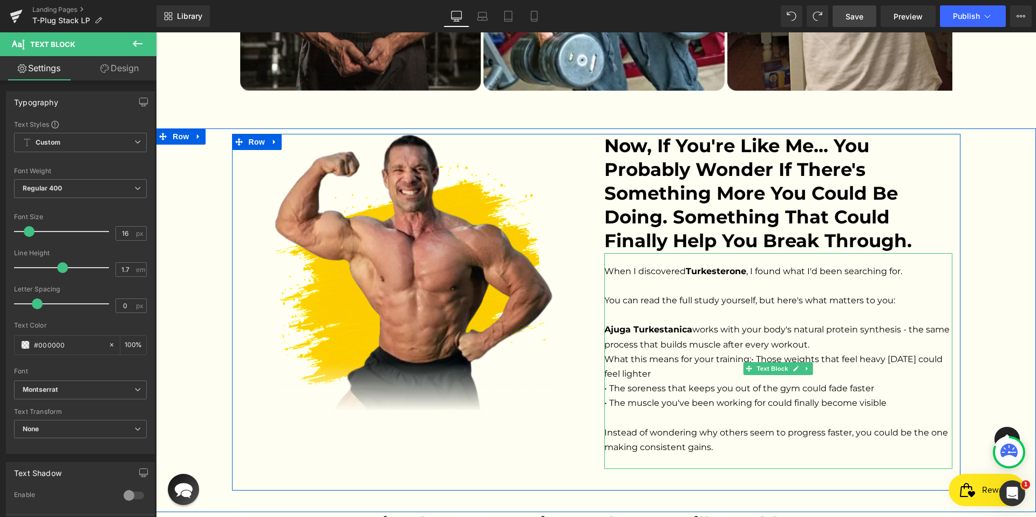
scroll to position [2391, 0]
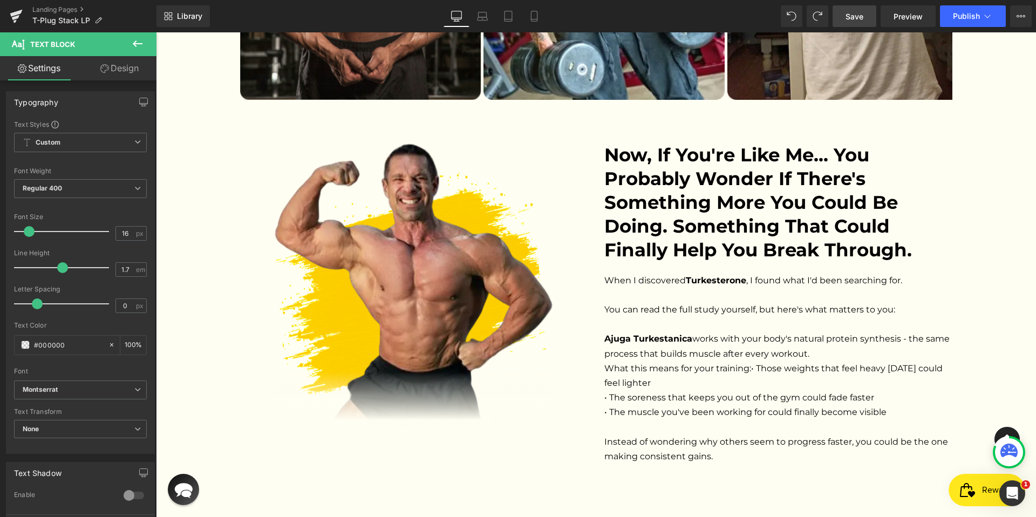
click at [866, 23] on link "Save" at bounding box center [854, 16] width 44 height 22
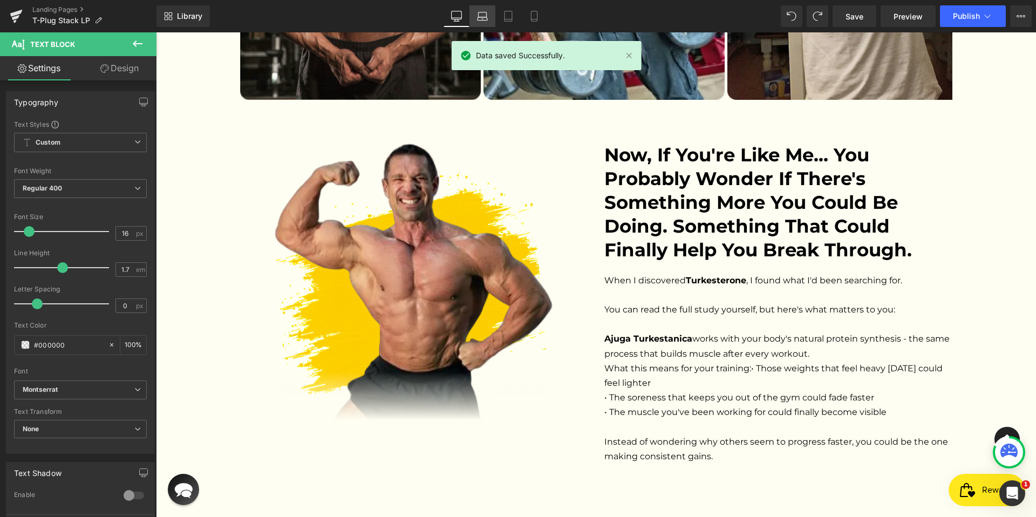
click at [482, 17] on icon at bounding box center [482, 18] width 10 height 3
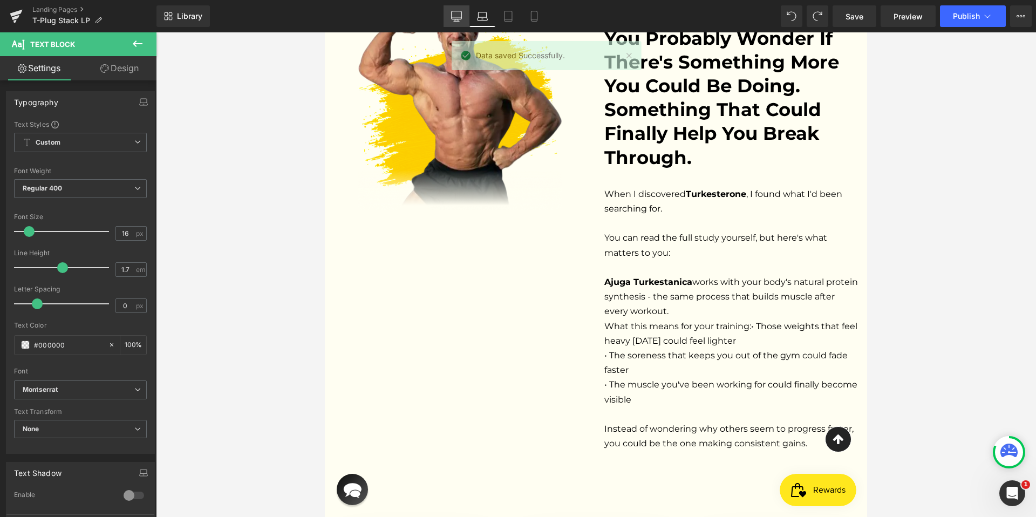
scroll to position [2397, 0]
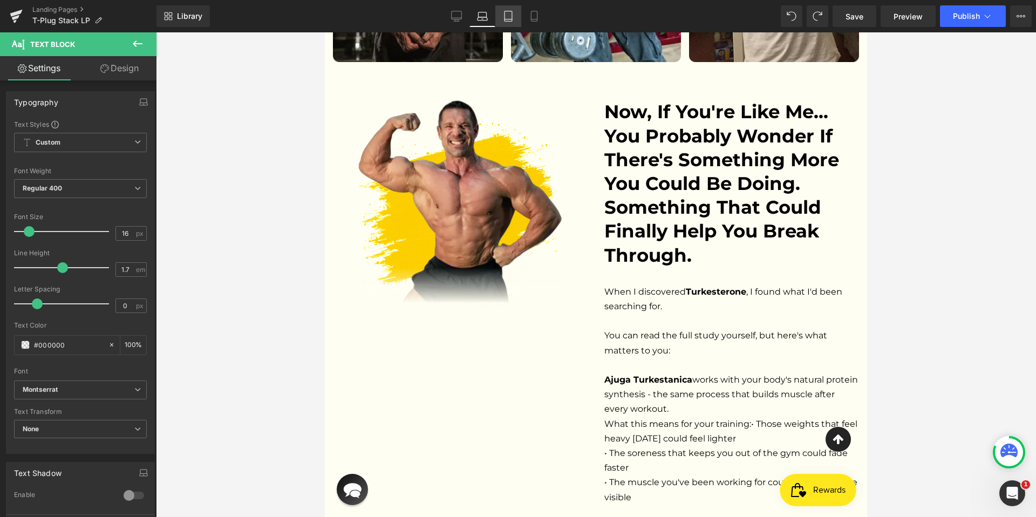
click at [510, 17] on icon at bounding box center [508, 16] width 11 height 11
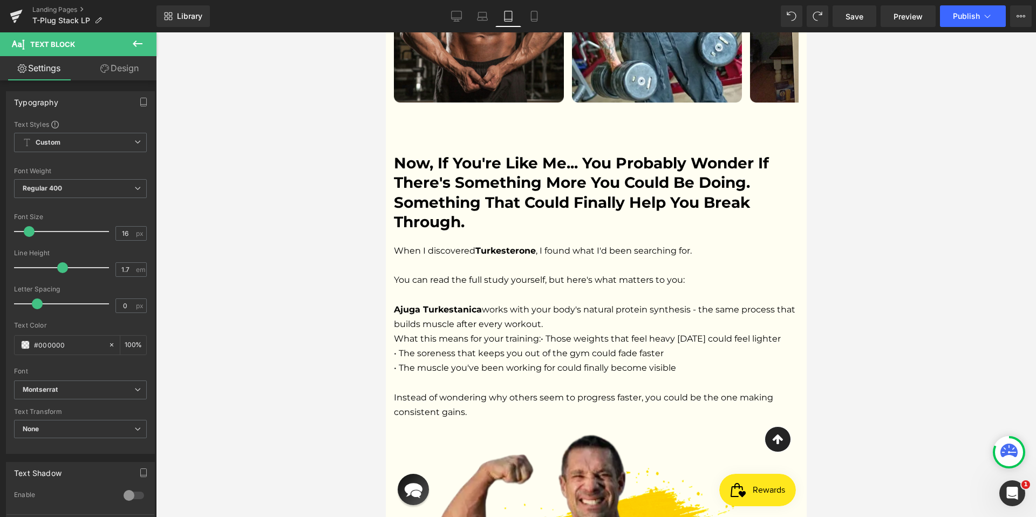
scroll to position [2521, 0]
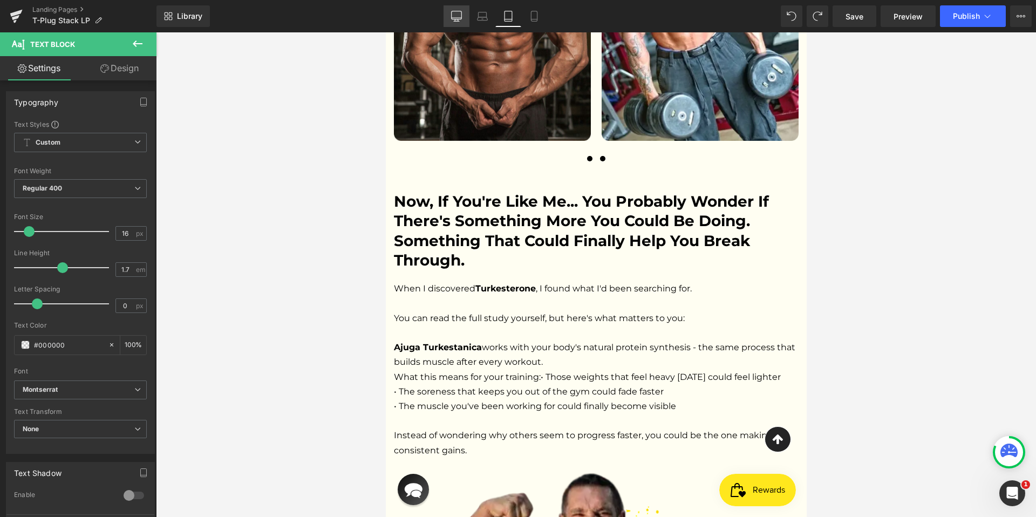
click at [463, 17] on link "Desktop" at bounding box center [456, 16] width 26 height 22
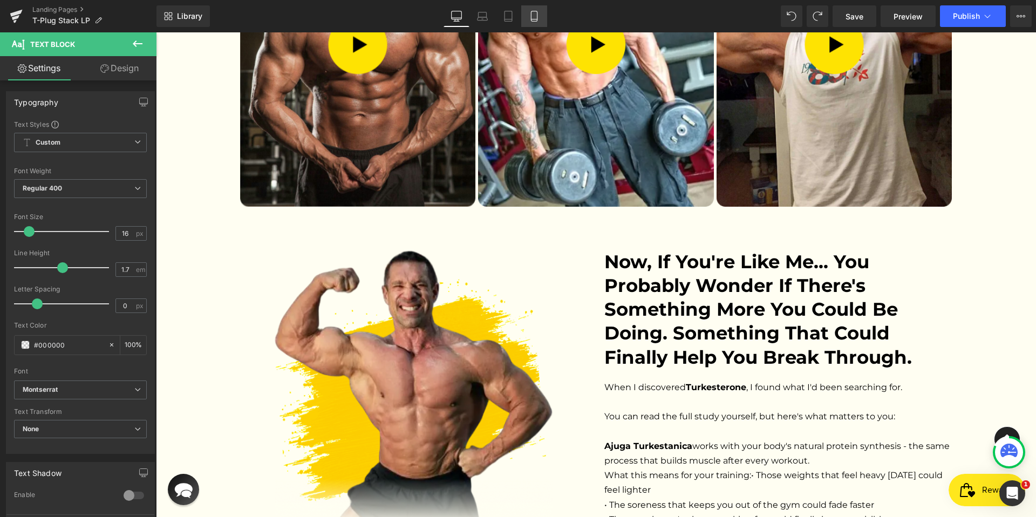
click at [538, 17] on icon at bounding box center [534, 16] width 11 height 11
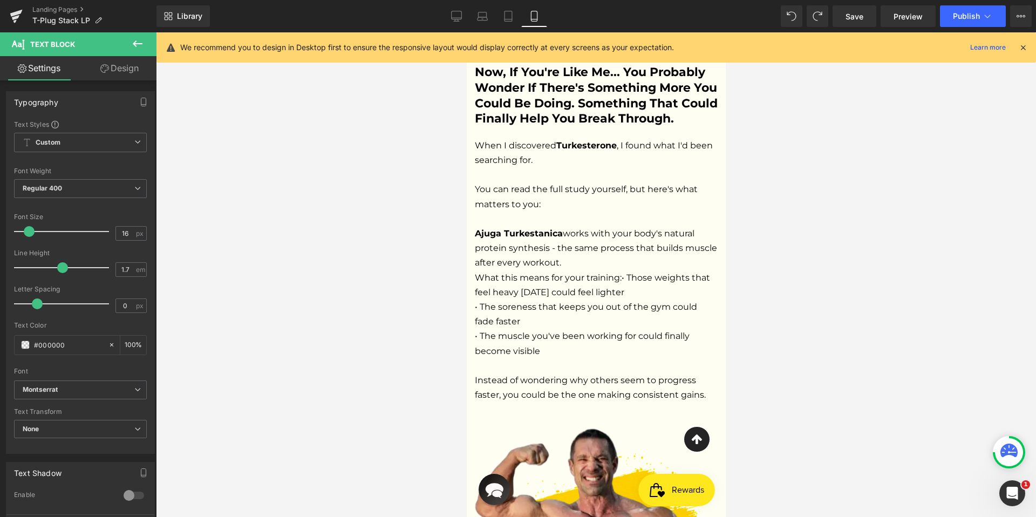
scroll to position [2941, 0]
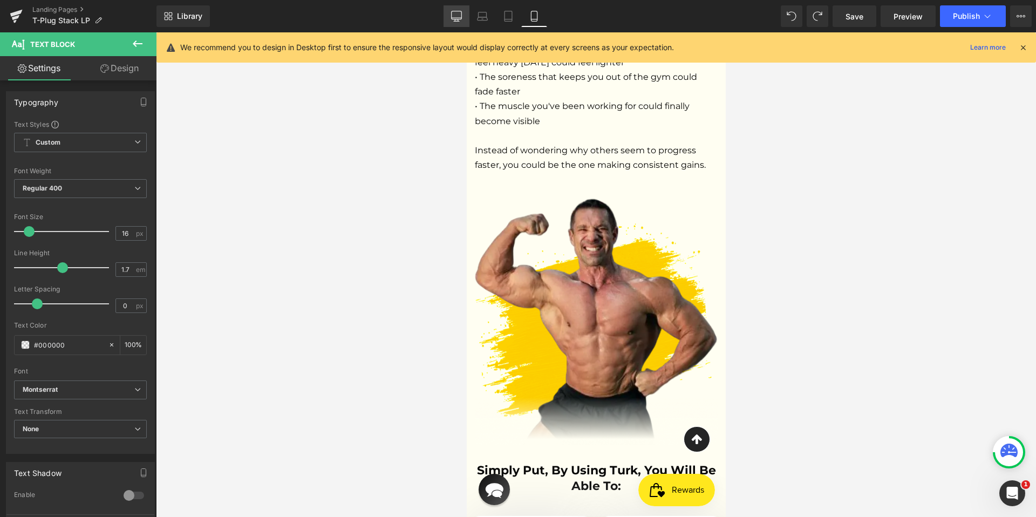
click at [447, 13] on link "Desktop" at bounding box center [456, 16] width 26 height 22
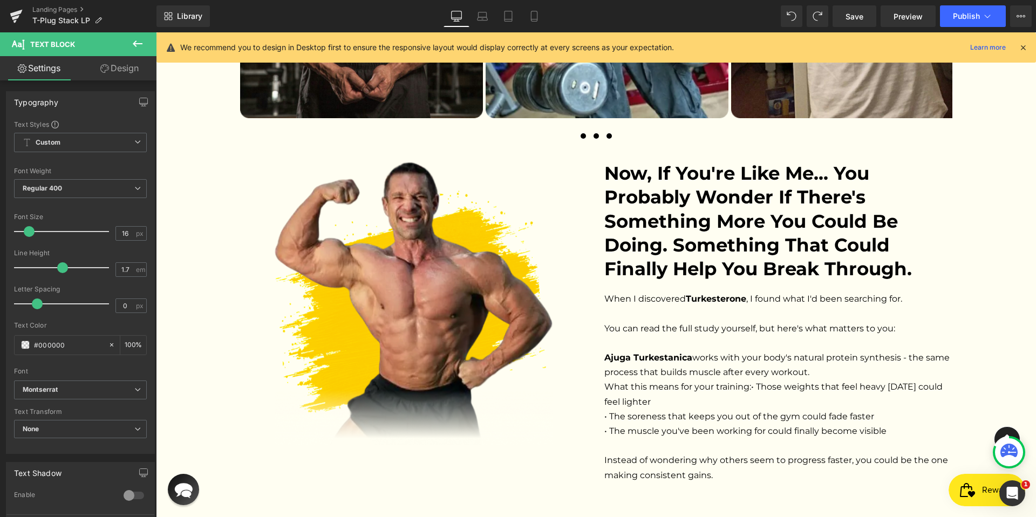
scroll to position [2376, 0]
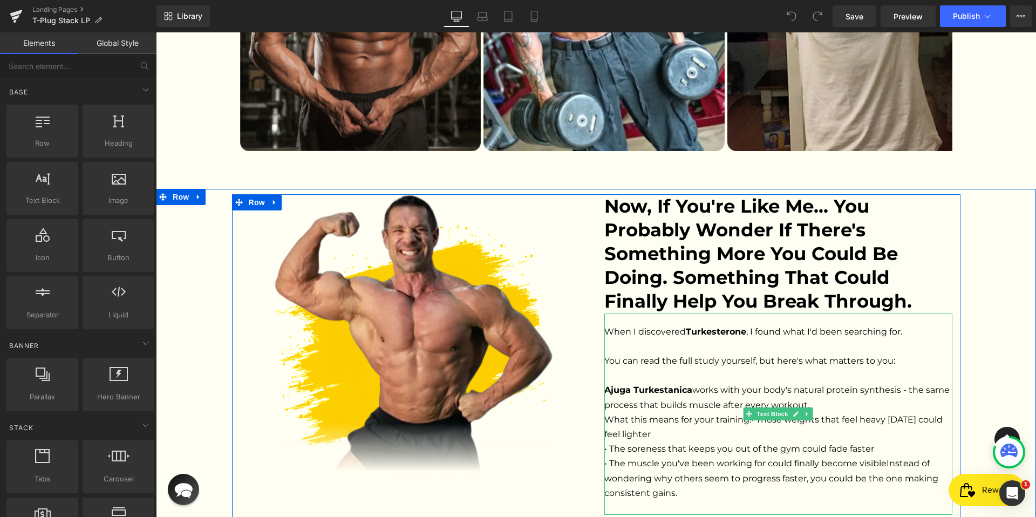
scroll to position [2333, 0]
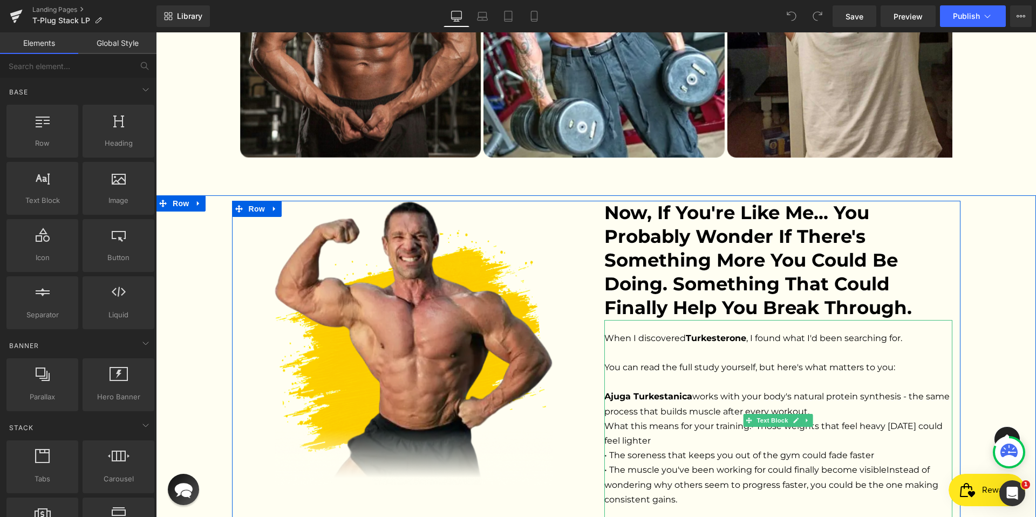
click at [698, 391] on span "Ajuga Turkestanica works with your body's natural protein synthesis - the same …" at bounding box center [777, 403] width 347 height 25
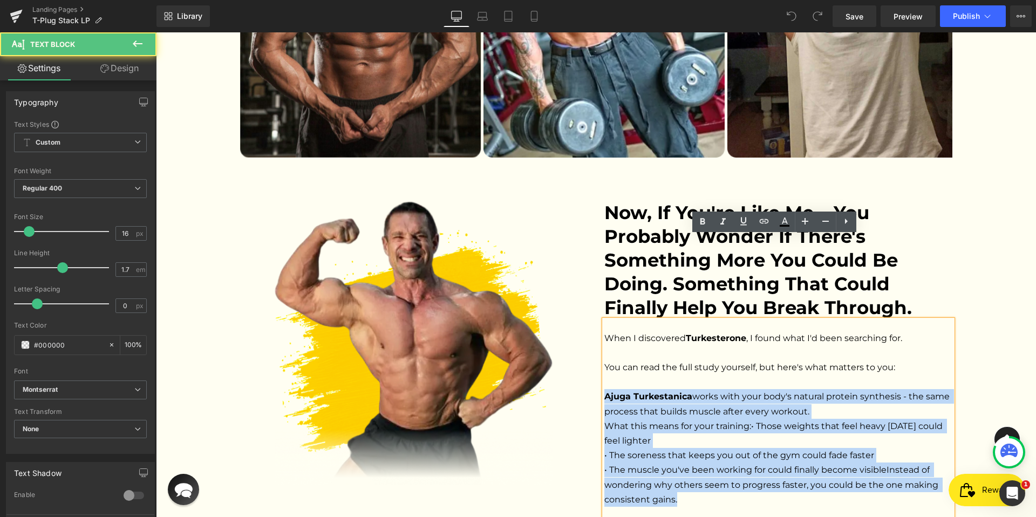
drag, startPoint x: 681, startPoint y: 420, endPoint x: 601, endPoint y: 313, distance: 132.9
click at [604, 320] on div "When I discovered Turkesterone , I found what I'd been searching for. You can r…" at bounding box center [778, 421] width 348 height 202
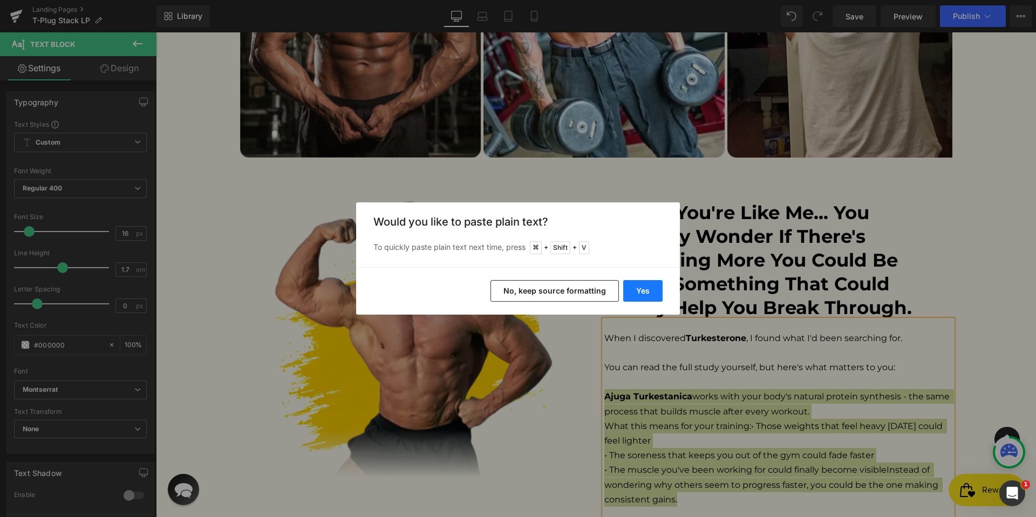
click at [644, 287] on button "Yes" at bounding box center [642, 291] width 39 height 22
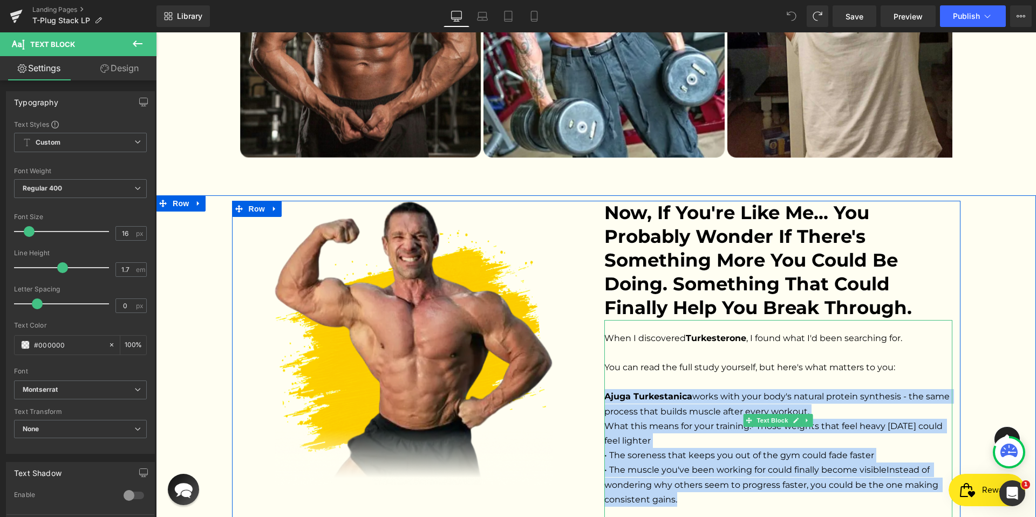
drag, startPoint x: 681, startPoint y: 418, endPoint x: 603, endPoint y: 313, distance: 131.0
click at [604, 320] on div "When I discovered Turkesterone , I found what I'd been searching for. You can r…" at bounding box center [778, 421] width 348 height 202
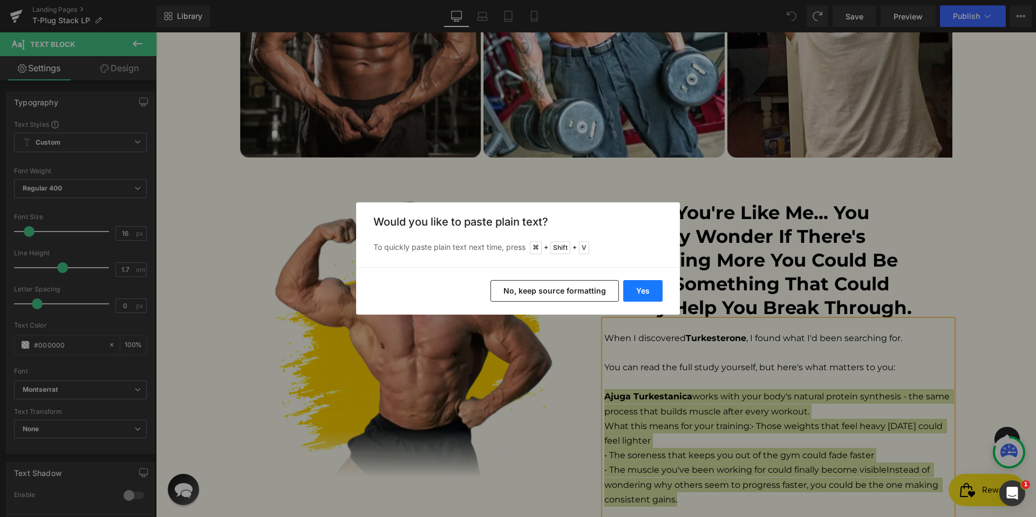
click at [643, 300] on button "Yes" at bounding box center [642, 291] width 39 height 22
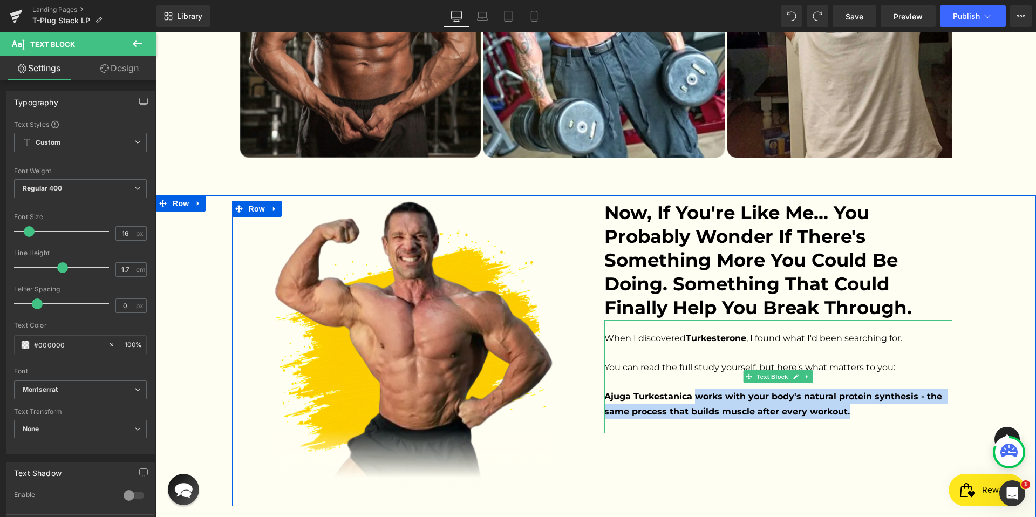
drag, startPoint x: 691, startPoint y: 311, endPoint x: 845, endPoint y: 330, distance: 154.8
click at [845, 389] on p "Ajuga Turkestanica works with your body's natural protein synthesis - the same …" at bounding box center [778, 403] width 348 height 29
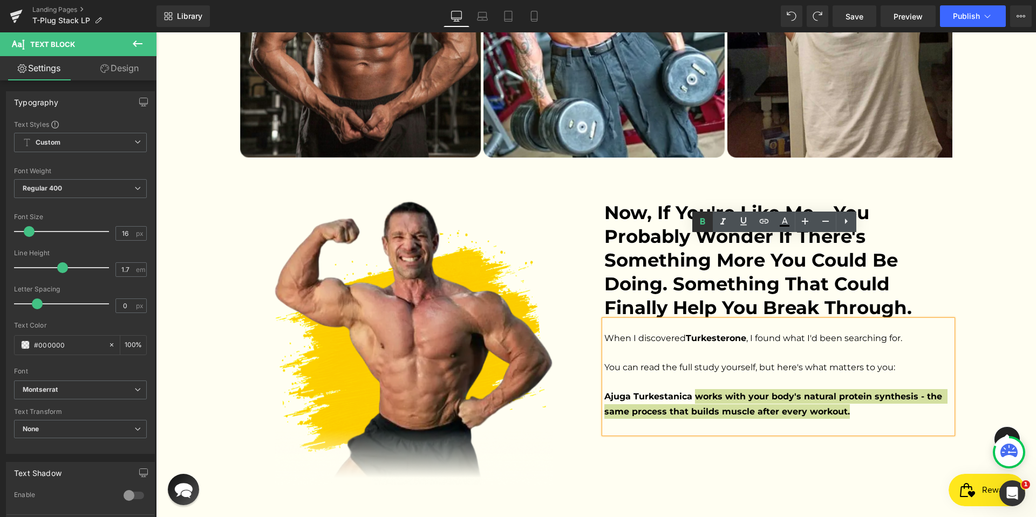
drag, startPoint x: 704, startPoint y: 224, endPoint x: 555, endPoint y: 204, distance: 150.7
click at [704, 224] on icon at bounding box center [702, 221] width 13 height 13
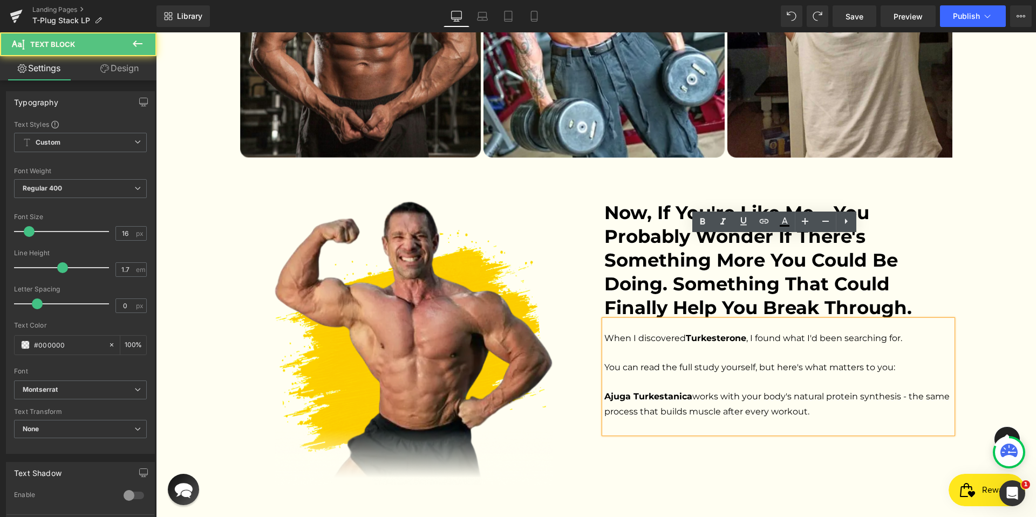
click at [826, 389] on p "Ajuga Turkestanica works with your body's natural protein synthesis - the same …" at bounding box center [778, 403] width 348 height 29
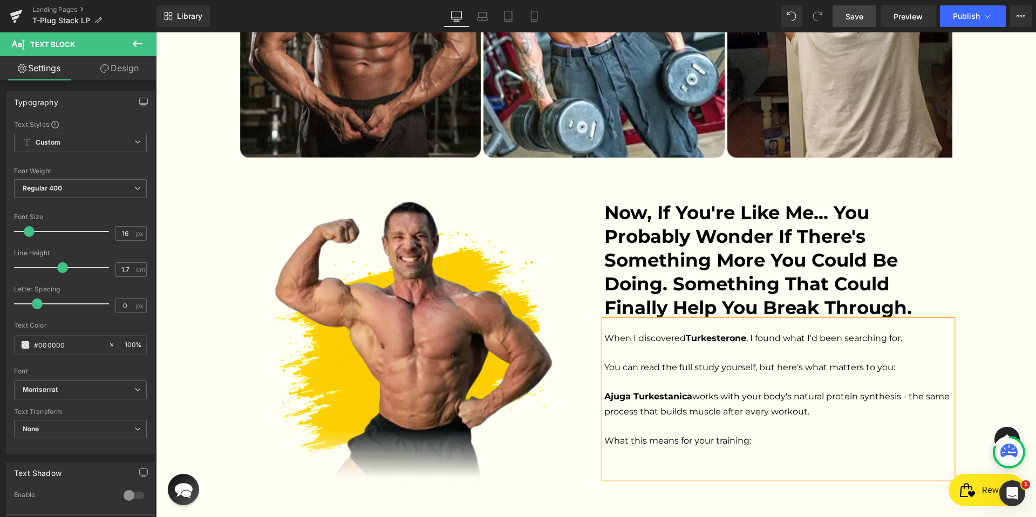
click at [848, 17] on span "Save" at bounding box center [854, 16] width 18 height 11
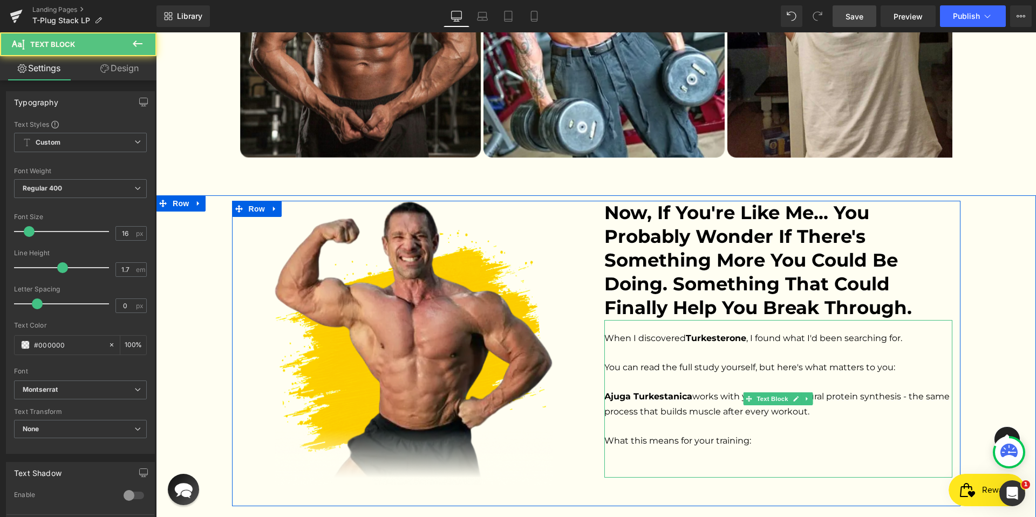
click at [767, 419] on p at bounding box center [778, 426] width 348 height 15
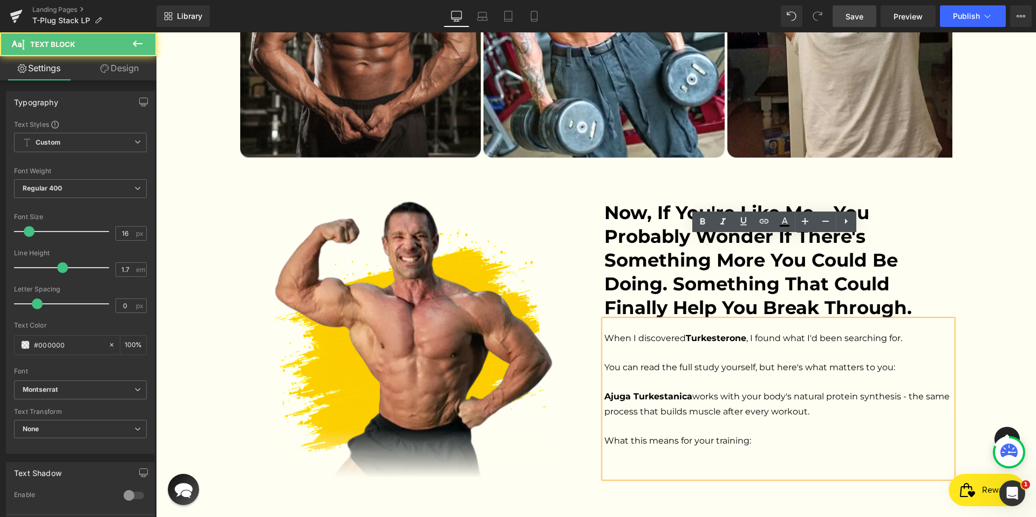
click at [765, 433] on p "What this means for your training:" at bounding box center [778, 440] width 348 height 15
click at [751, 448] on p at bounding box center [778, 455] width 348 height 15
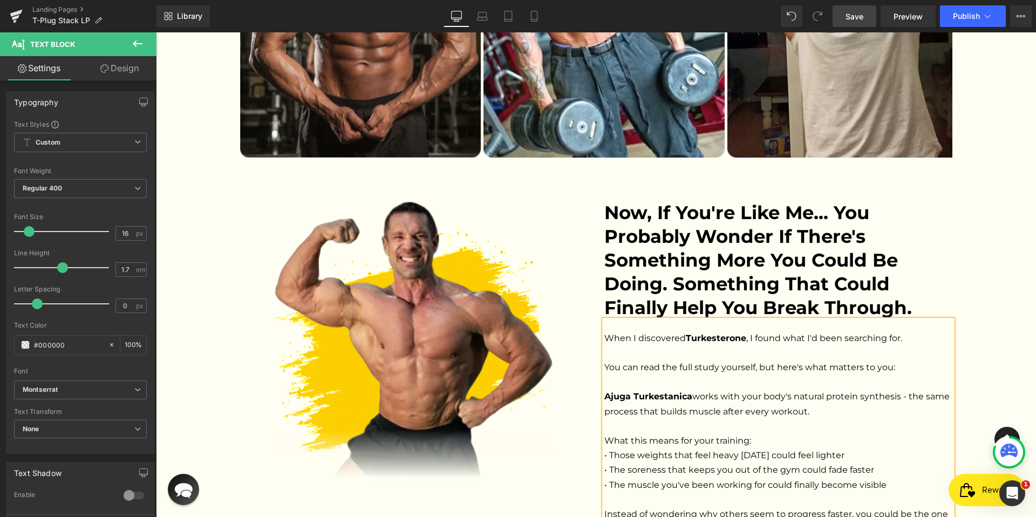
click at [856, 20] on span "Save" at bounding box center [854, 16] width 18 height 11
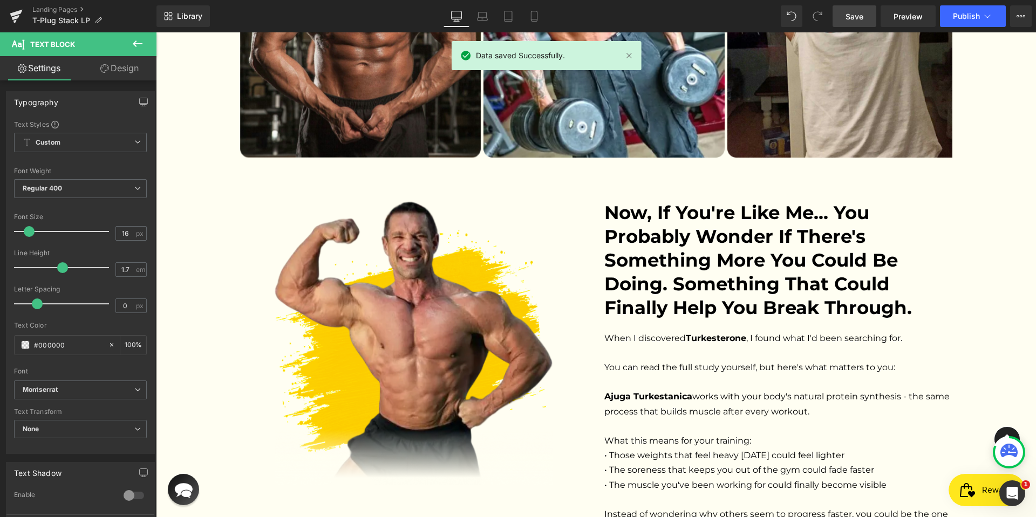
click at [852, 17] on span "Save" at bounding box center [854, 16] width 18 height 11
click at [895, 18] on span "Preview" at bounding box center [907, 16] width 29 height 11
